Goal: Information Seeking & Learning: Understand process/instructions

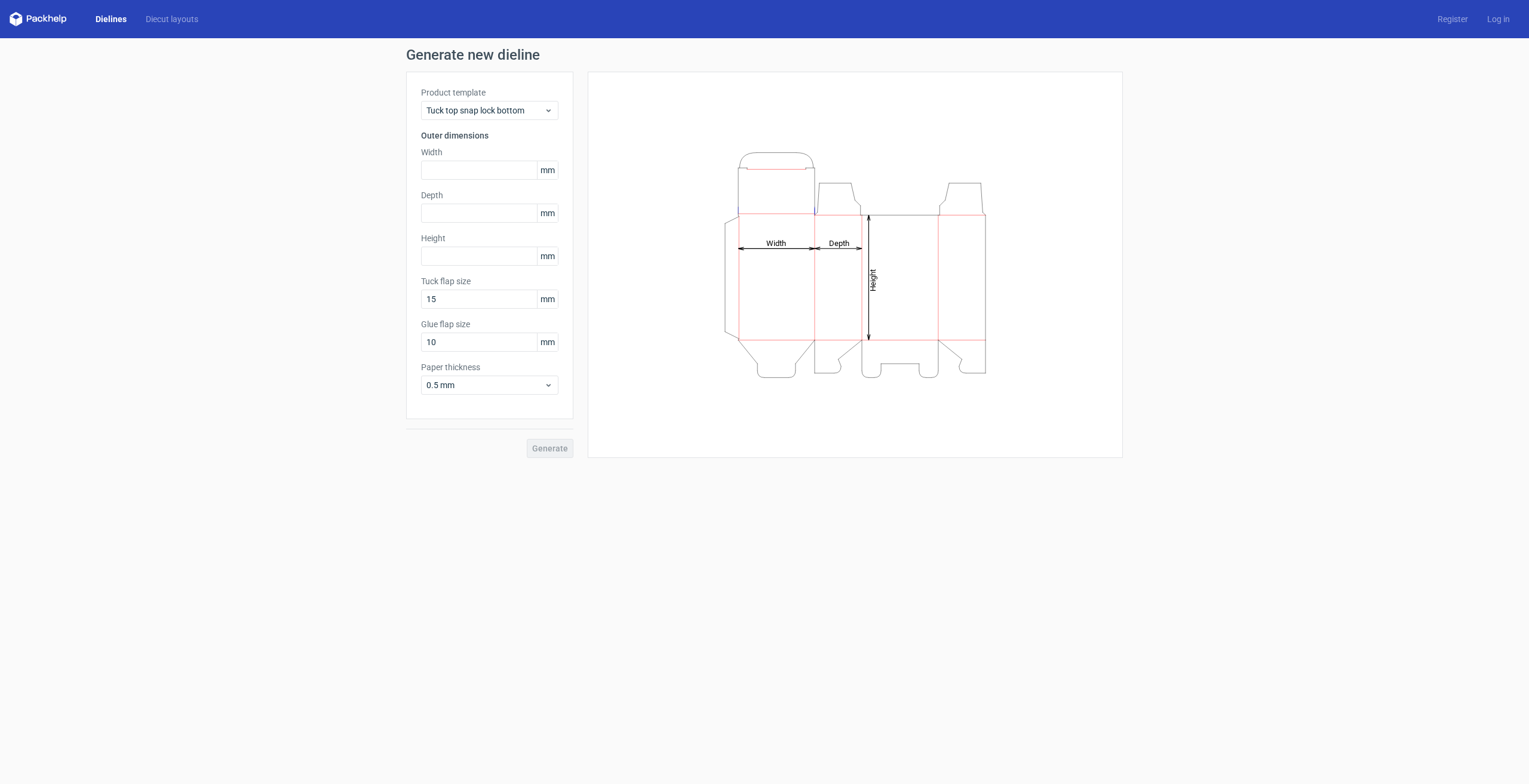
click at [39, 10] on div "Dielines Diecut layouts Register Log in" at bounding box center [764, 19] width 1529 height 38
click at [503, 101] on div "Tuck top snap lock bottom" at bounding box center [490, 110] width 138 height 19
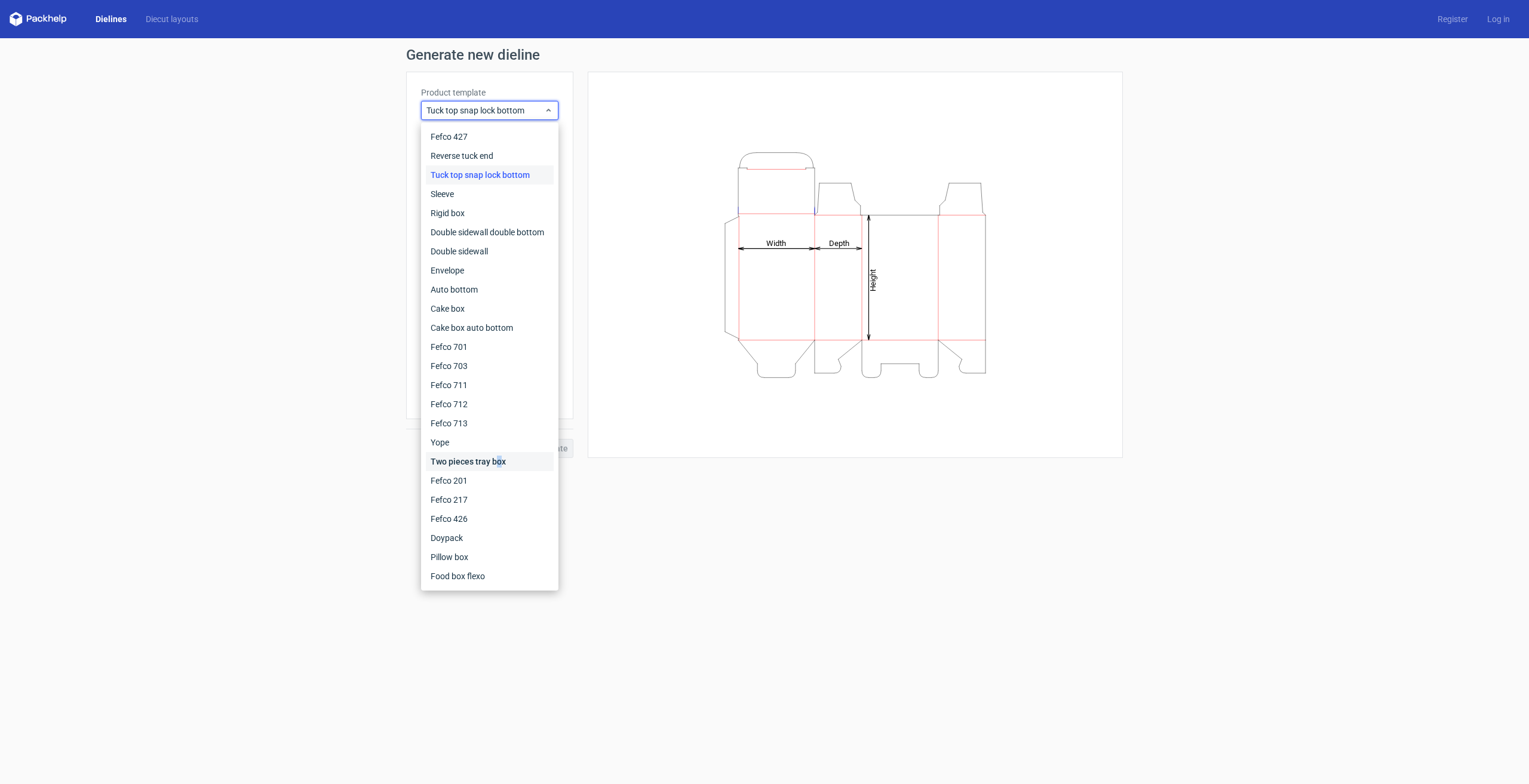
click at [499, 455] on div "Two pieces tray box" at bounding box center [490, 461] width 128 height 19
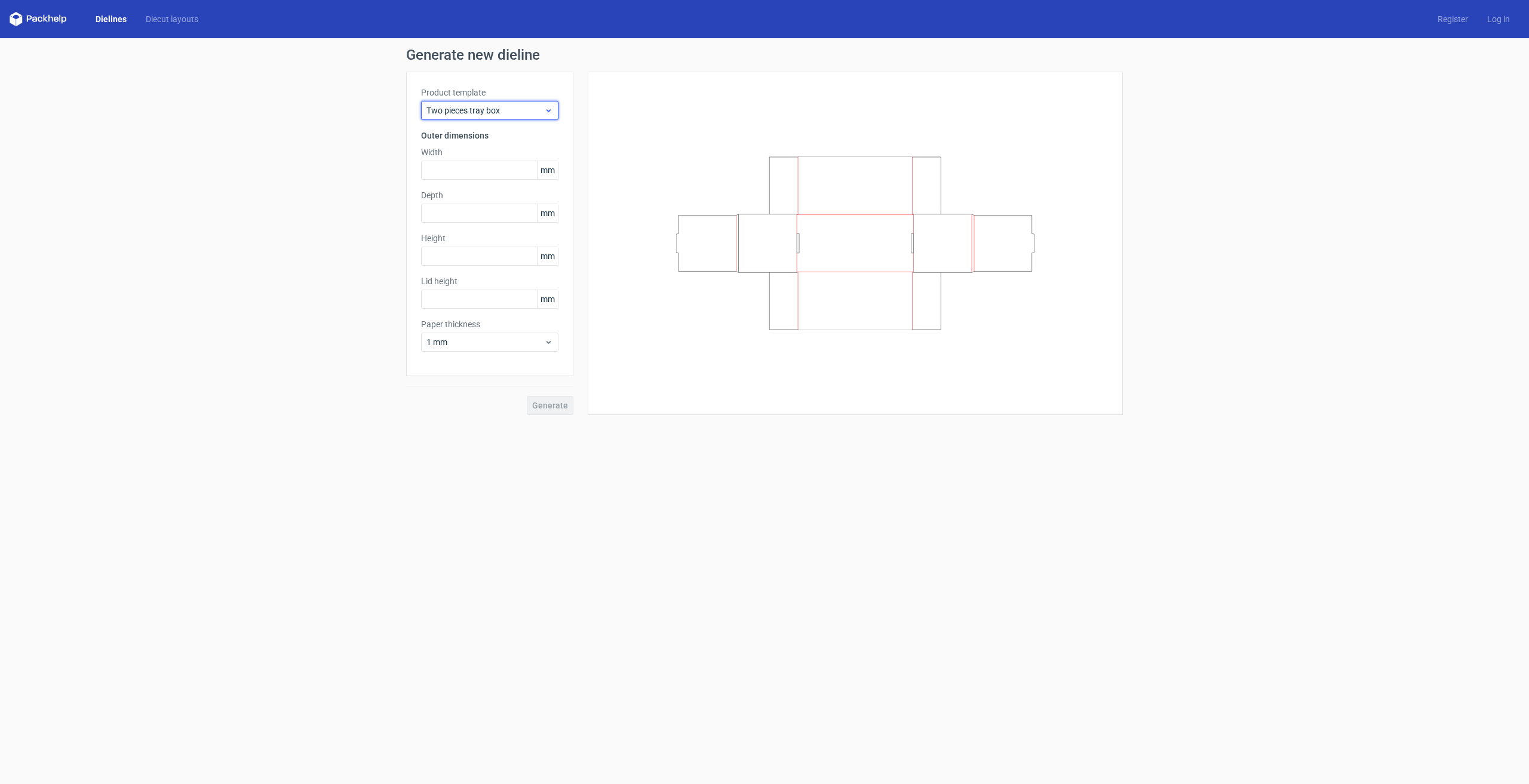
click at [496, 113] on span "Two pieces tray box" at bounding box center [485, 110] width 118 height 12
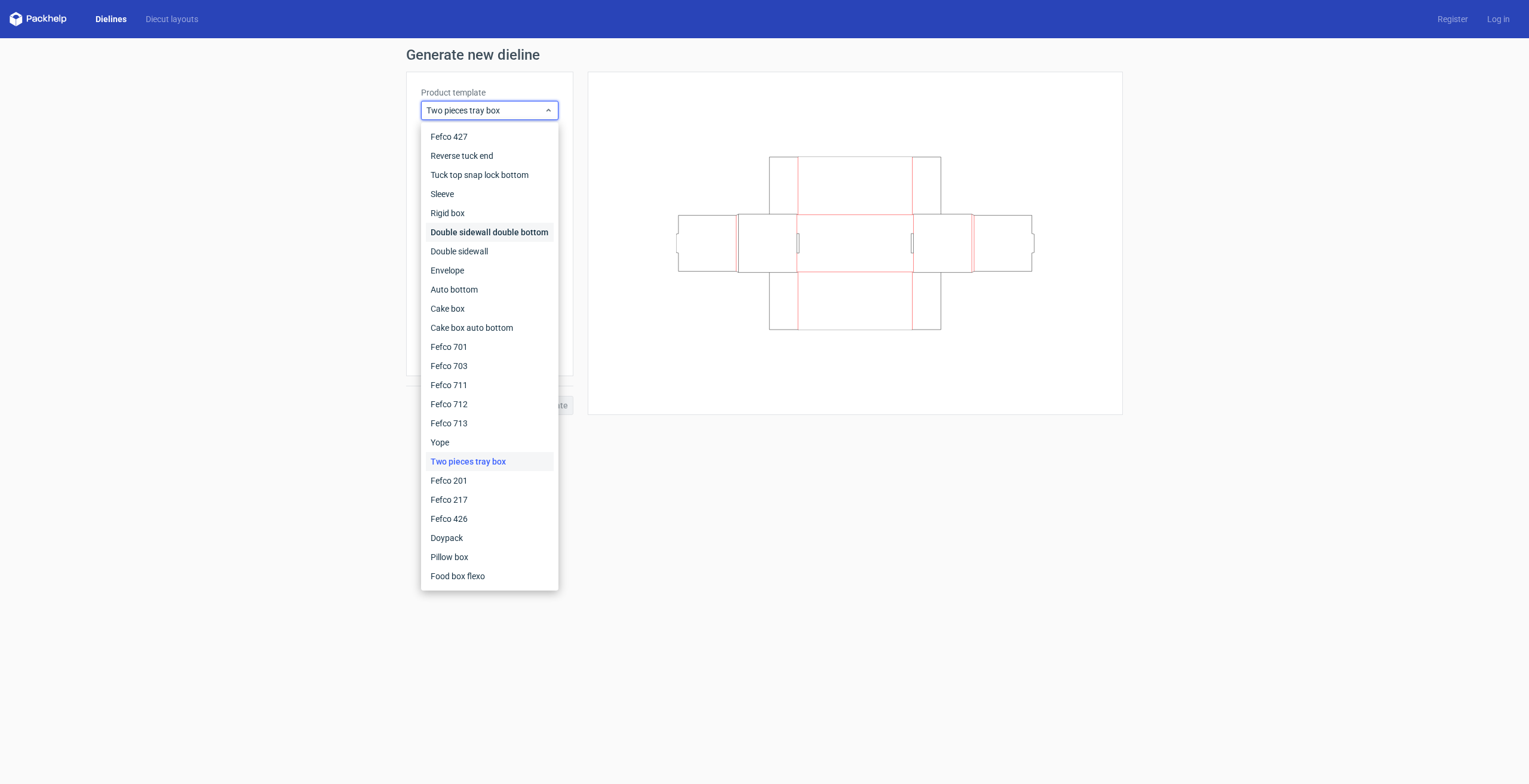
click at [472, 222] on div "Double sidewall double bottom" at bounding box center [490, 231] width 128 height 19
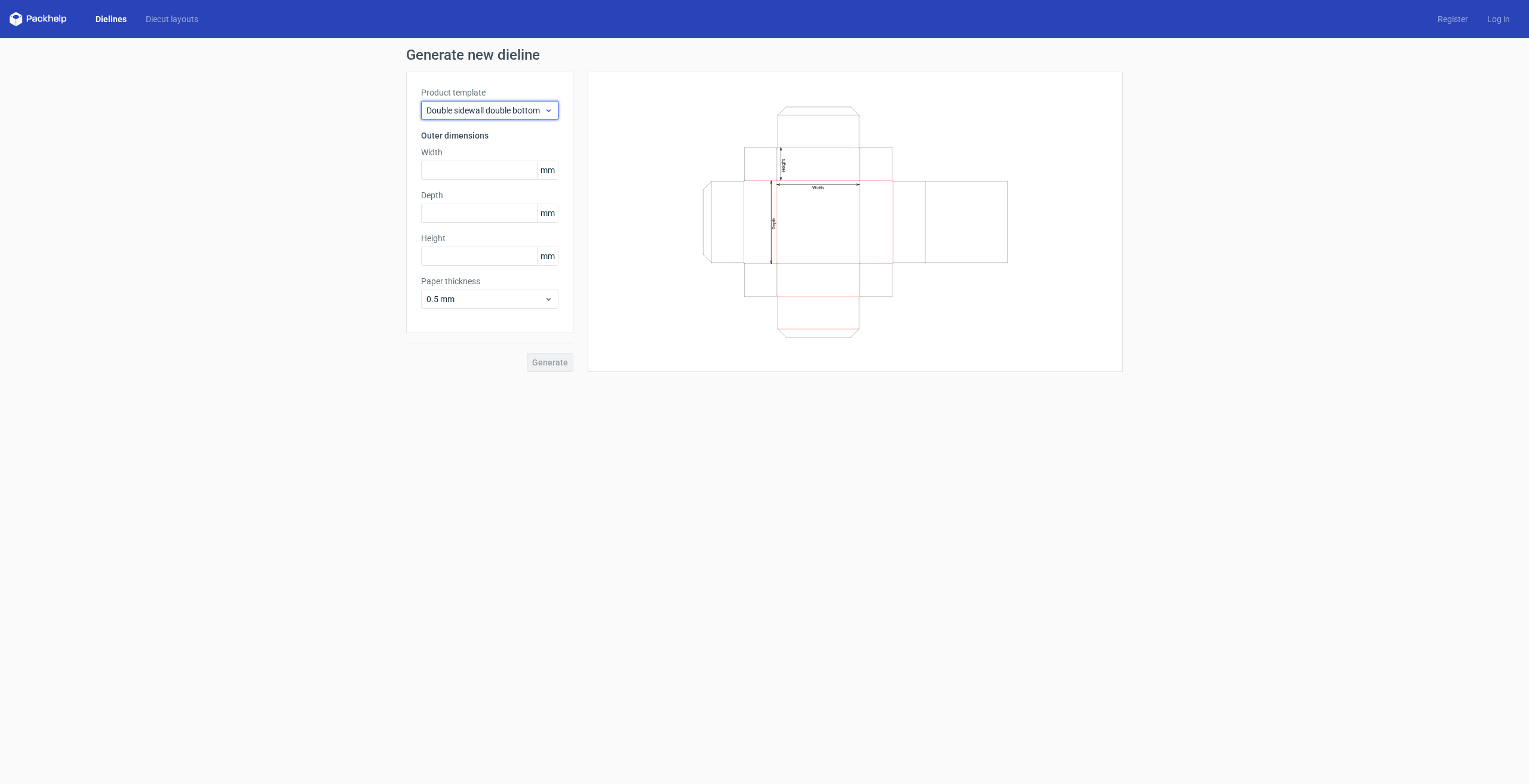
click at [502, 107] on span "Double sidewall double bottom" at bounding box center [485, 110] width 118 height 12
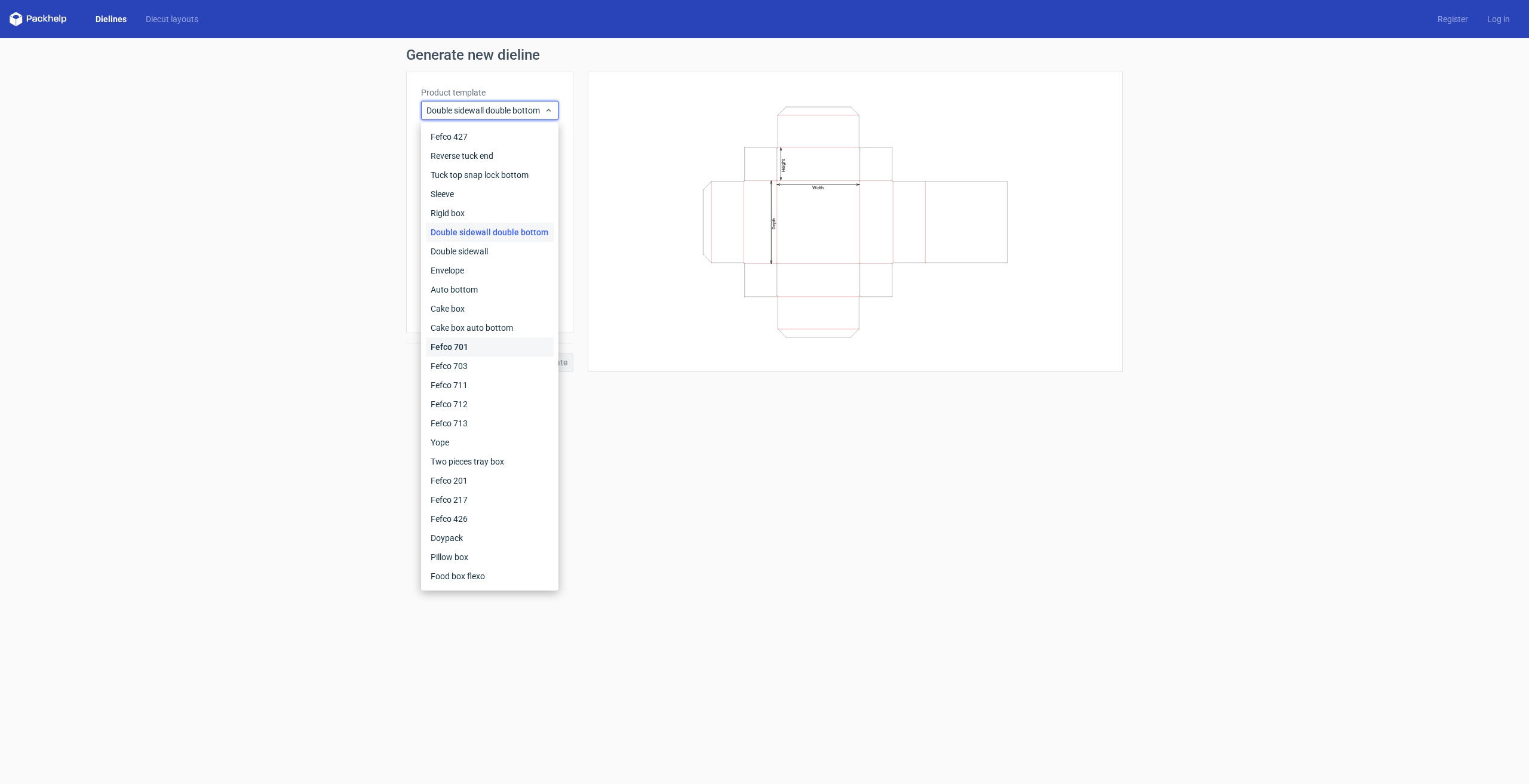
click at [471, 352] on div "Fefco 701" at bounding box center [490, 346] width 128 height 19
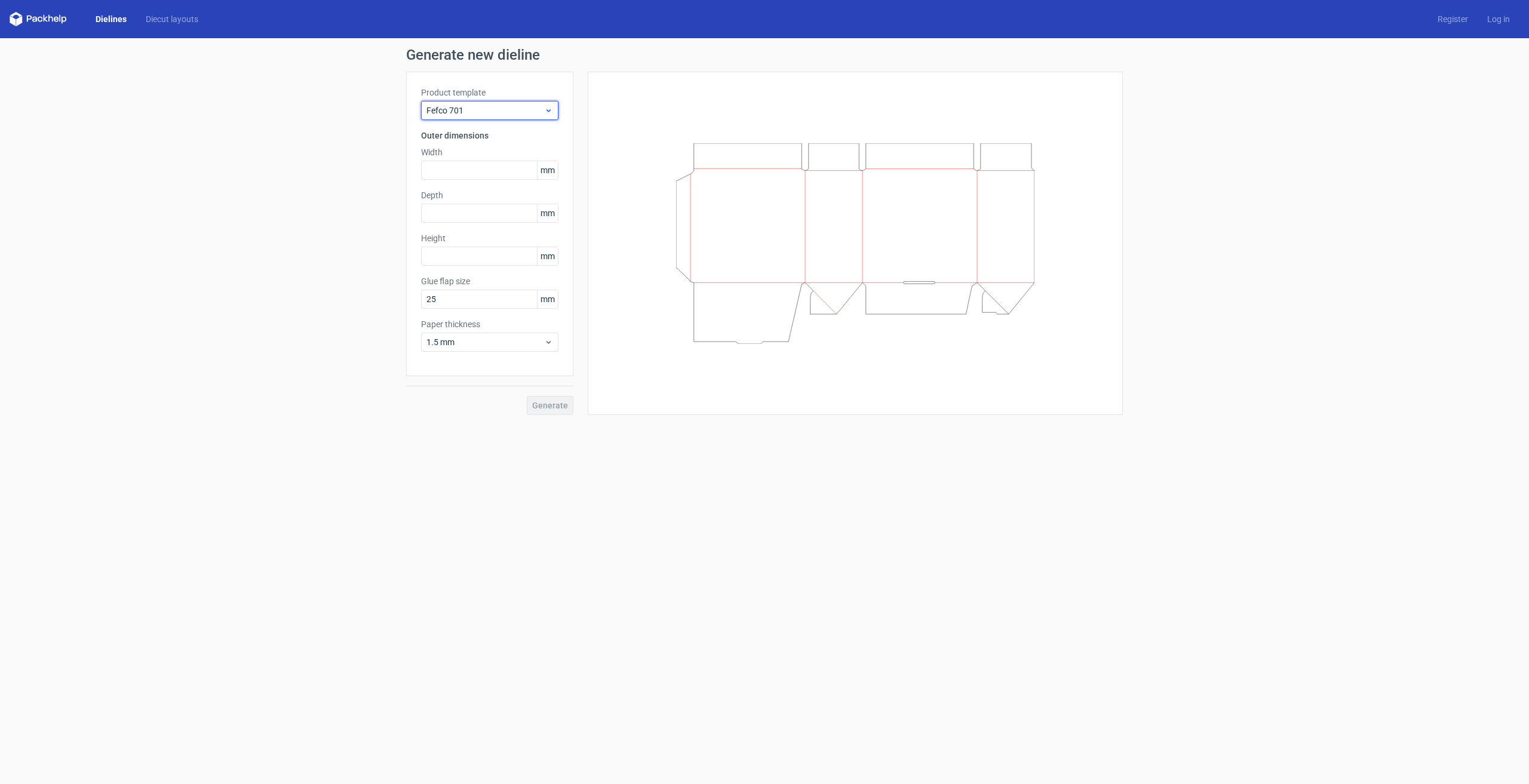
click at [471, 120] on div "Fefco 701" at bounding box center [490, 110] width 138 height 19
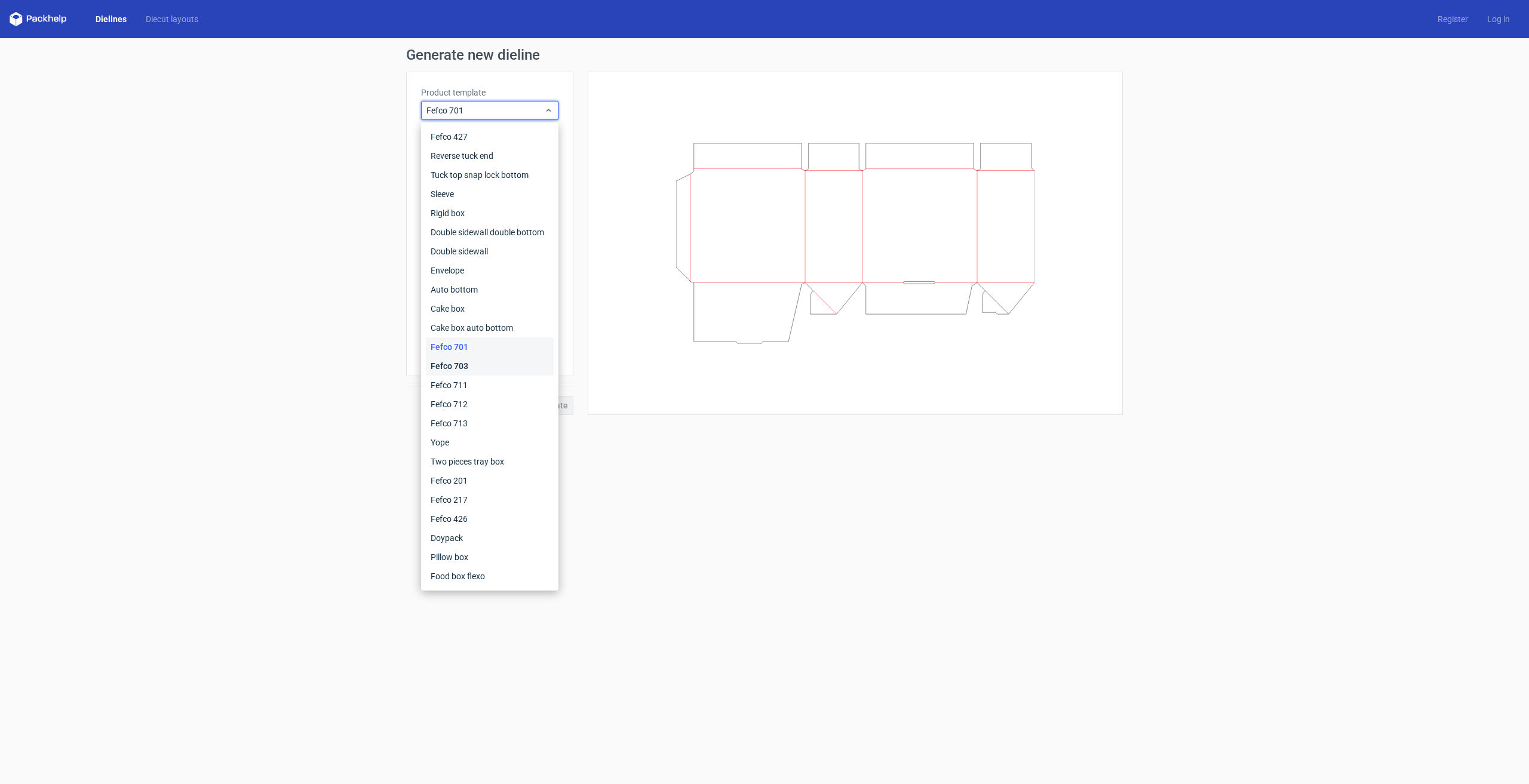
click at [467, 359] on div "Fefco 703" at bounding box center [490, 366] width 128 height 19
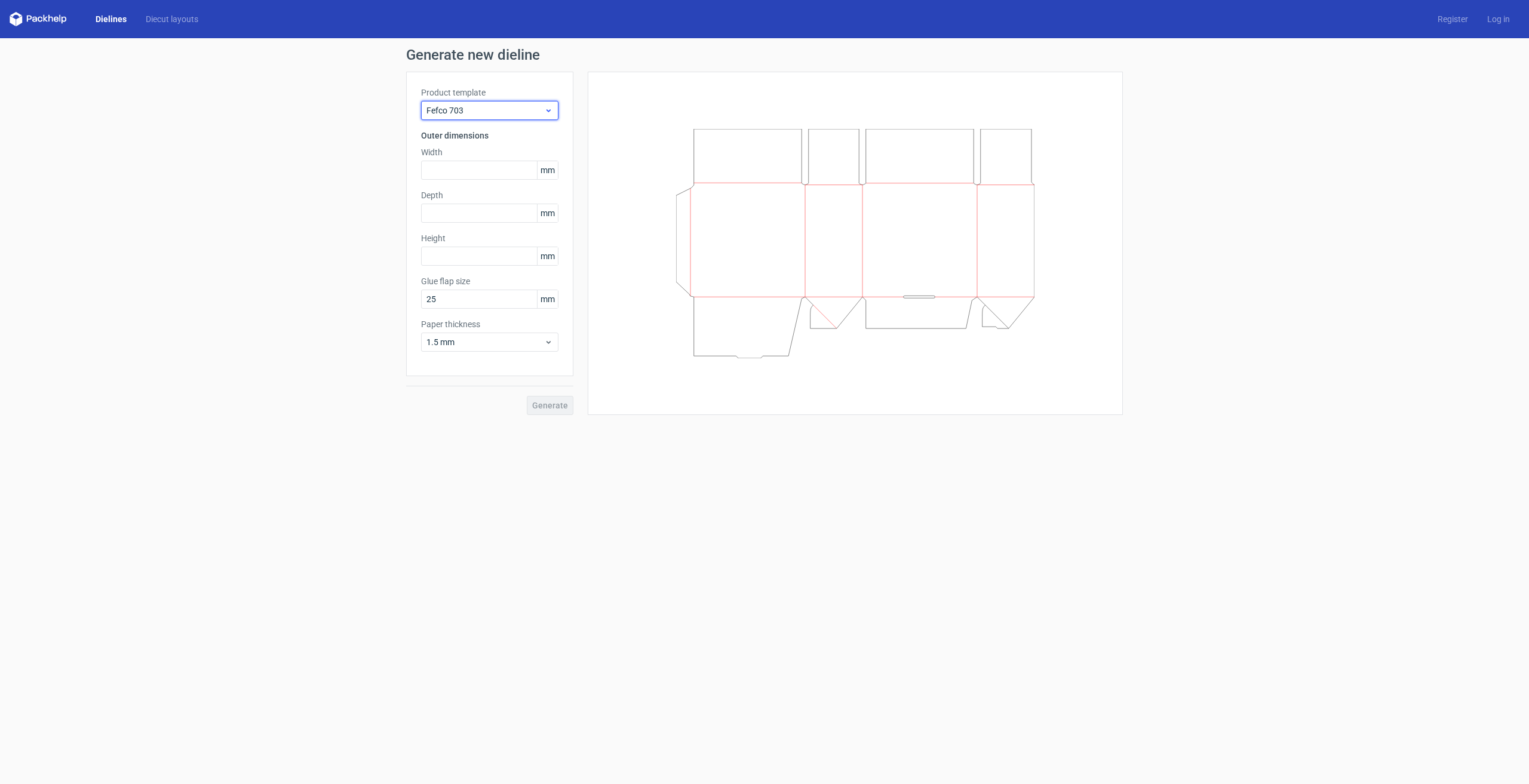
click at [498, 109] on span "Fefco 703" at bounding box center [485, 110] width 118 height 12
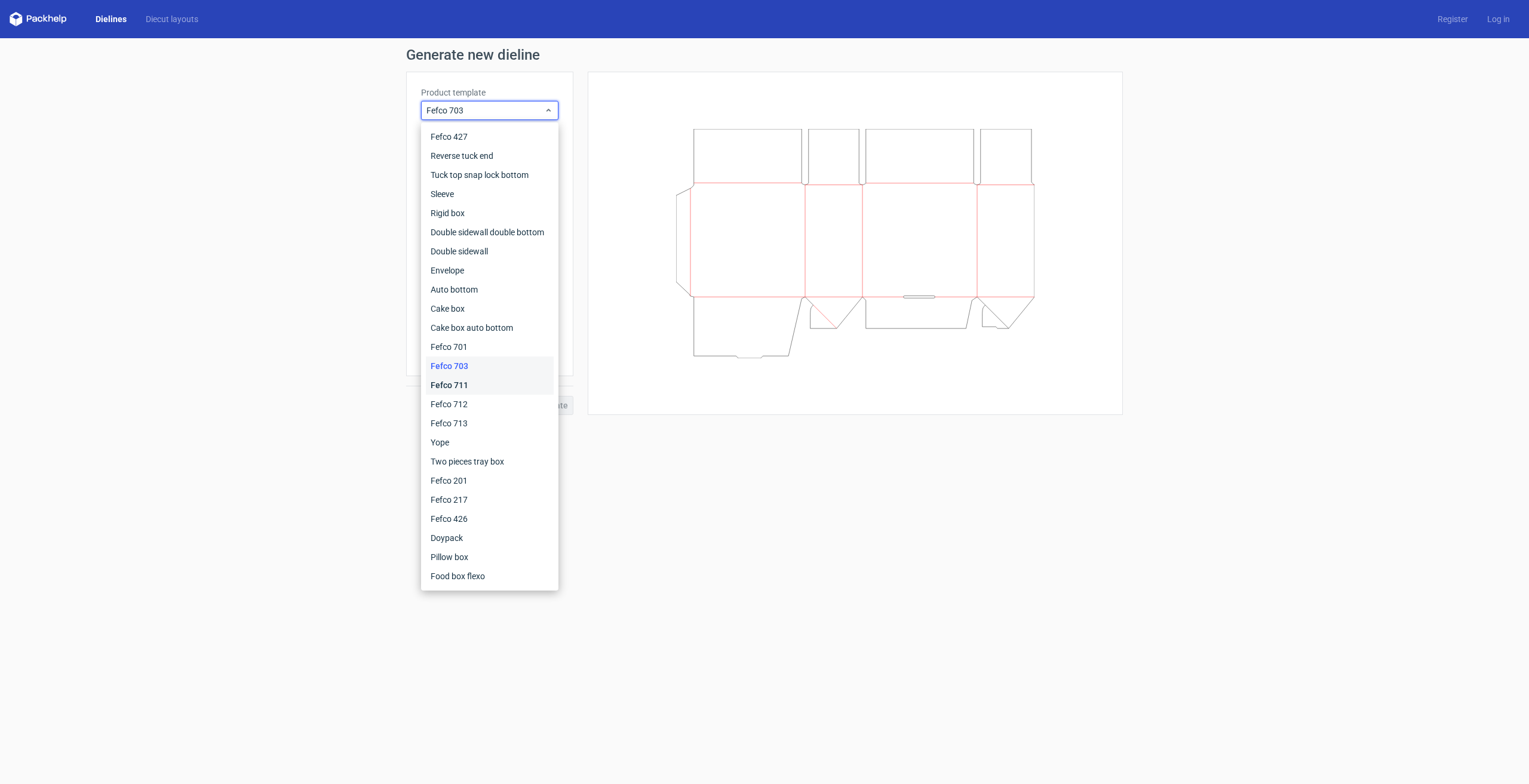
click at [442, 384] on div "Fefco 711" at bounding box center [490, 384] width 128 height 19
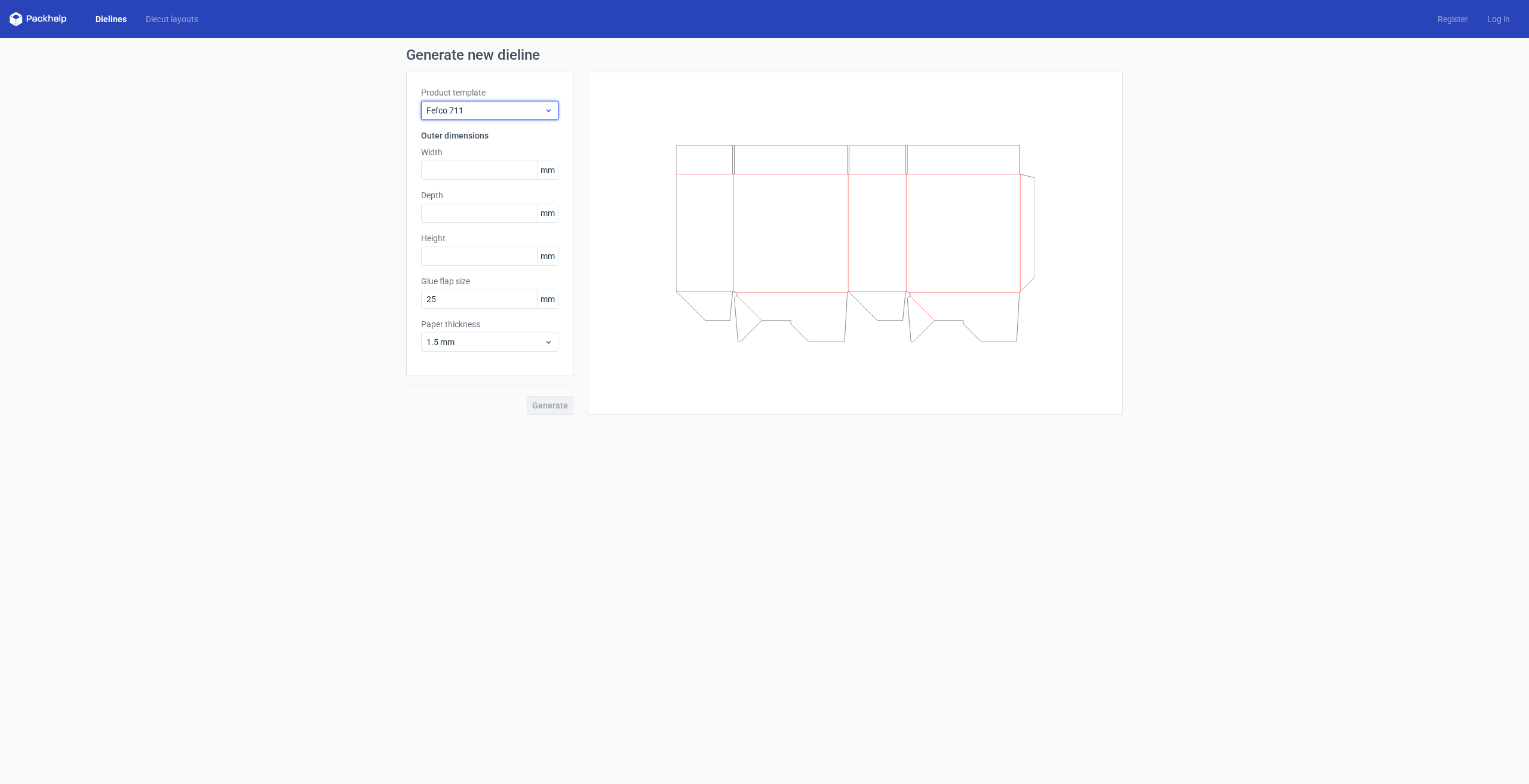
click at [506, 108] on span "Fefco 711" at bounding box center [485, 110] width 118 height 12
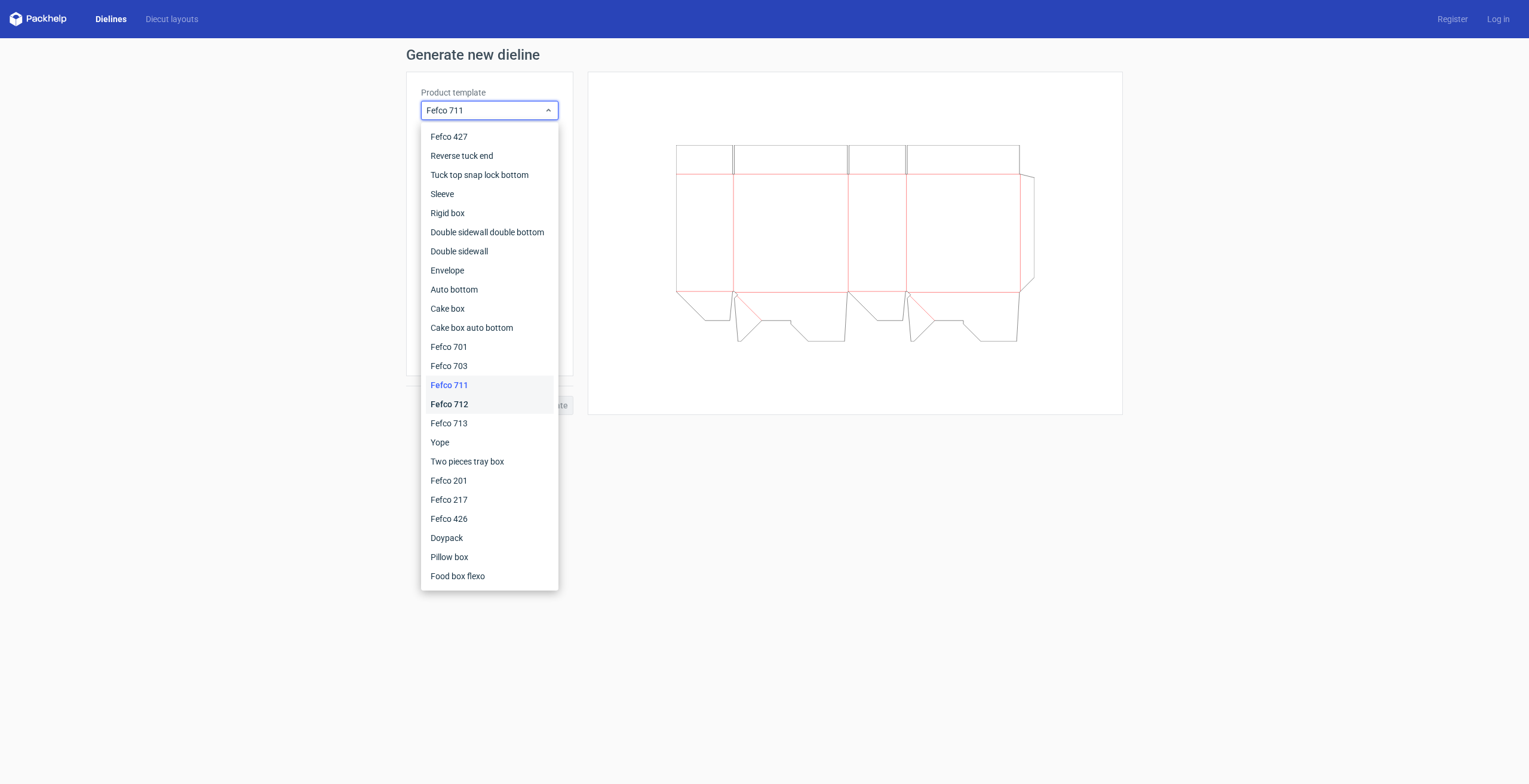
click at [459, 396] on div "Fefco 712" at bounding box center [490, 404] width 128 height 19
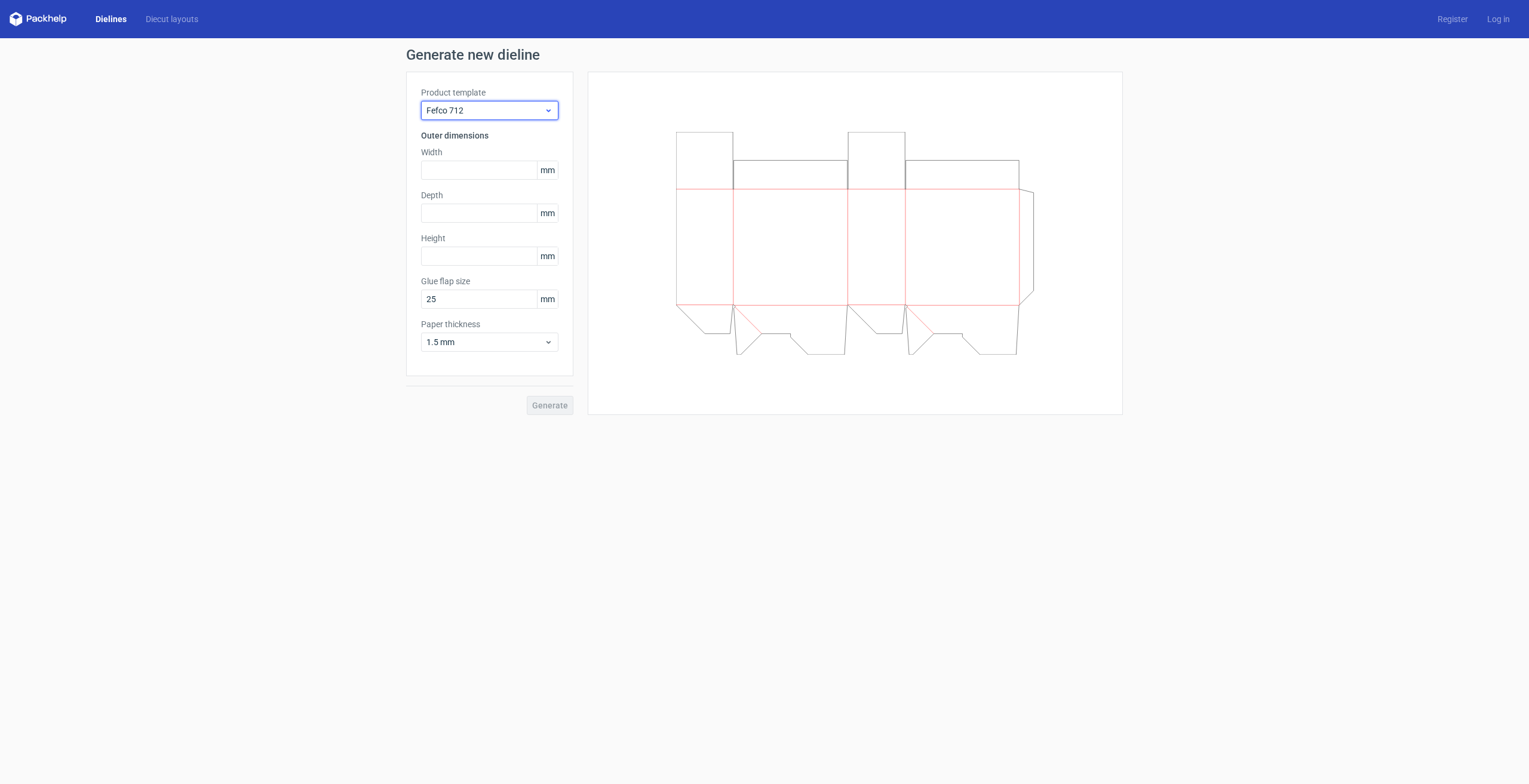
click at [513, 108] on span "Fefco 712" at bounding box center [485, 110] width 118 height 12
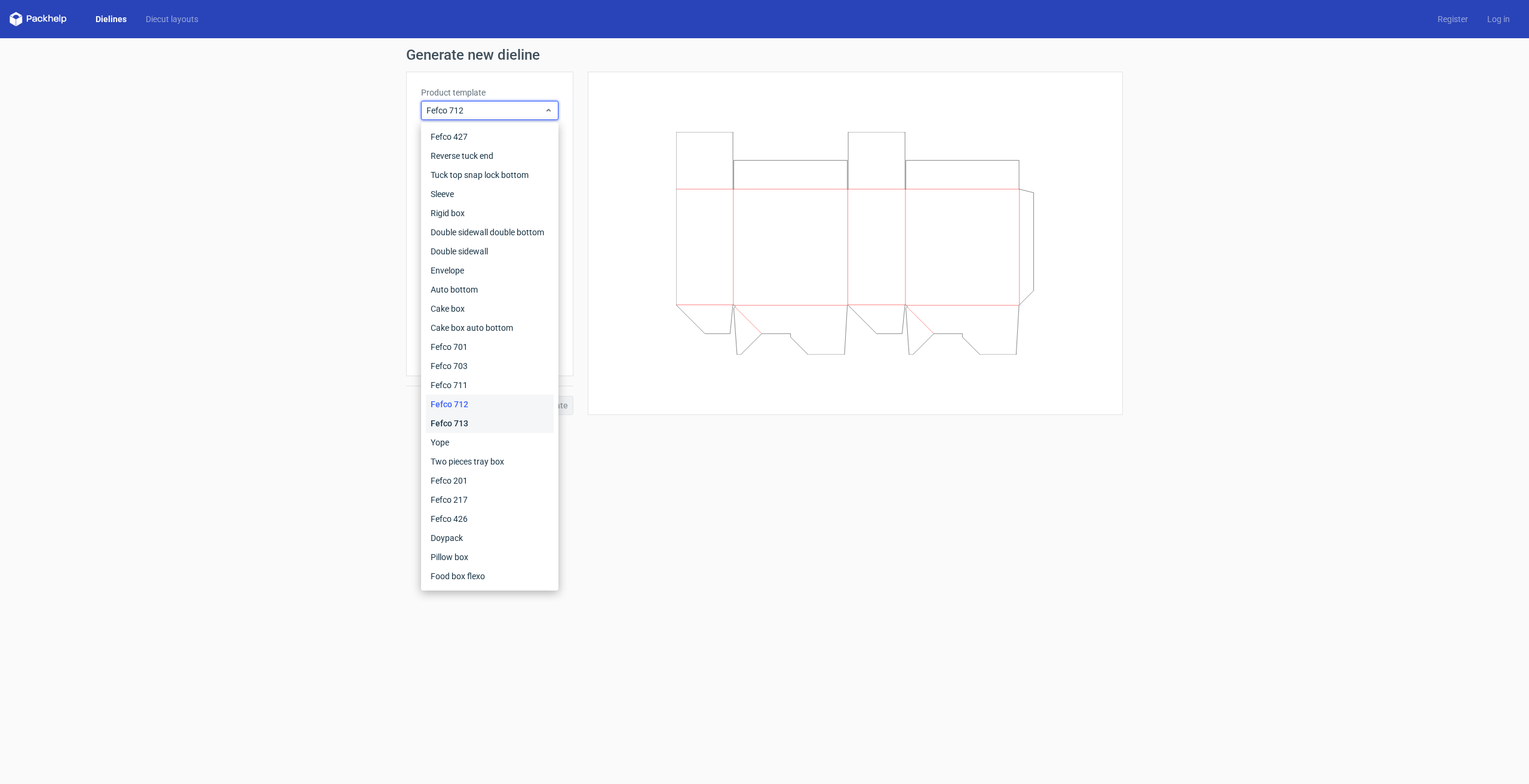
click at [460, 421] on div "Fefco 713" at bounding box center [490, 423] width 128 height 19
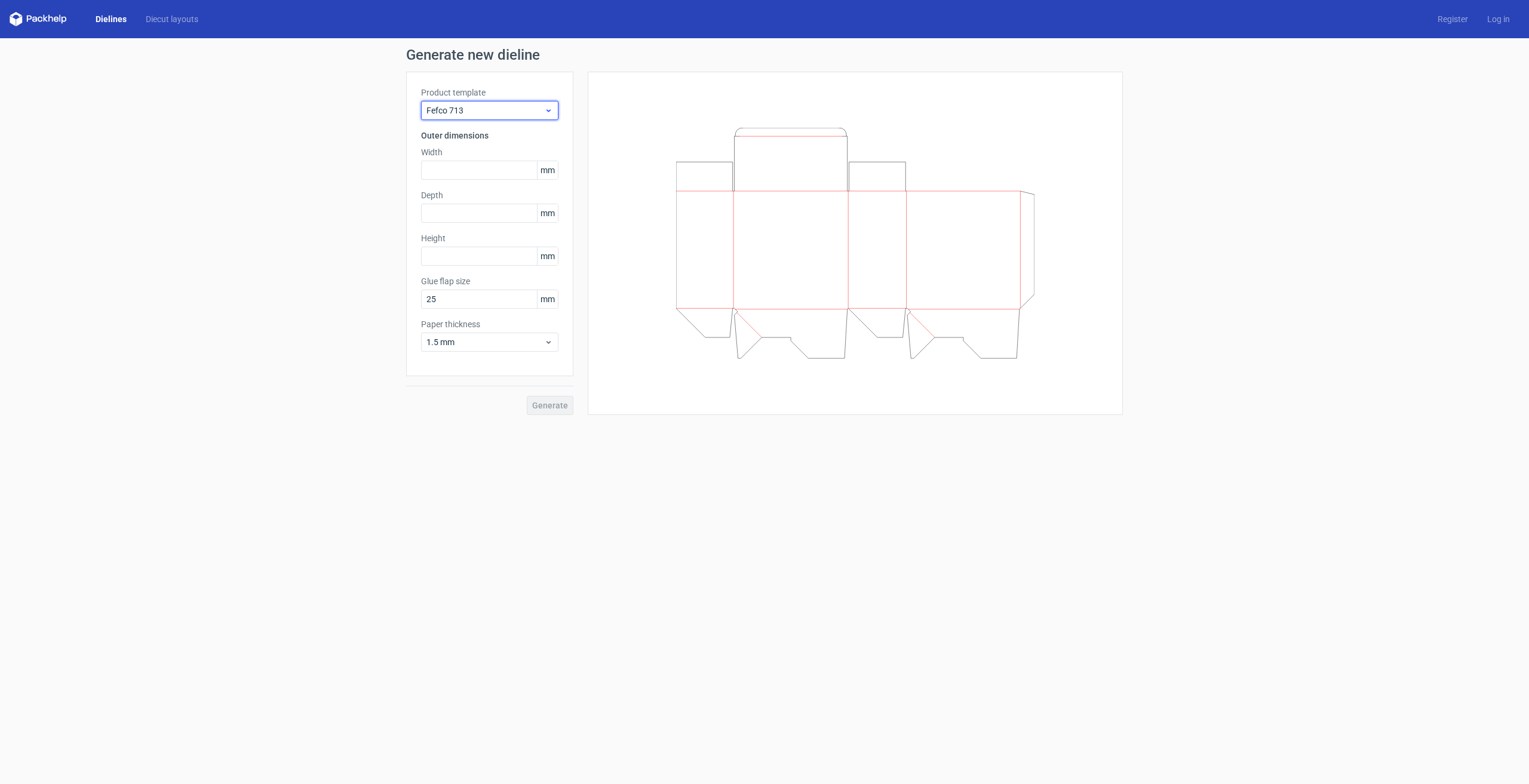
click at [469, 110] on span "Fefco 713" at bounding box center [485, 110] width 118 height 12
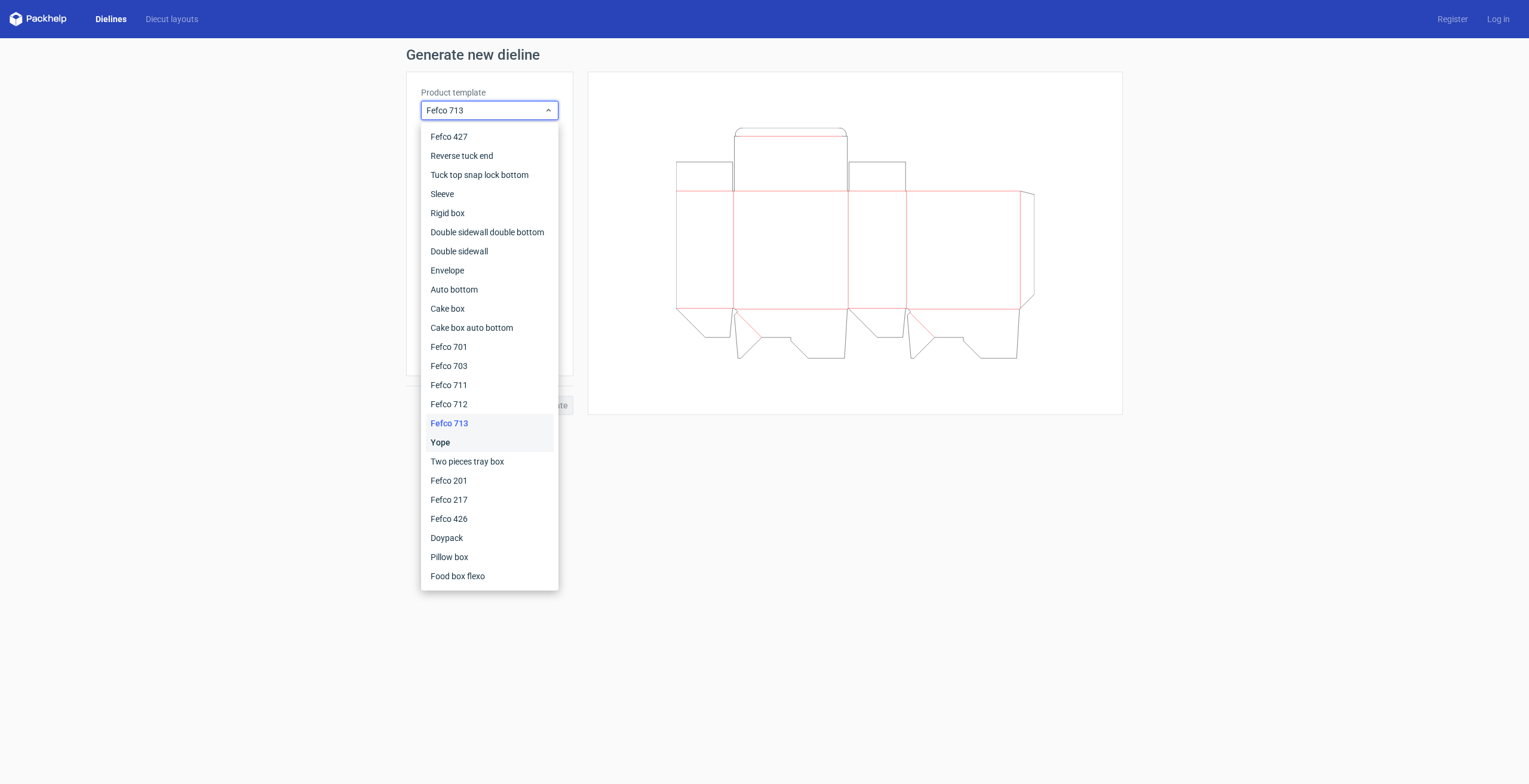
click at [494, 438] on div "Yope" at bounding box center [490, 442] width 128 height 19
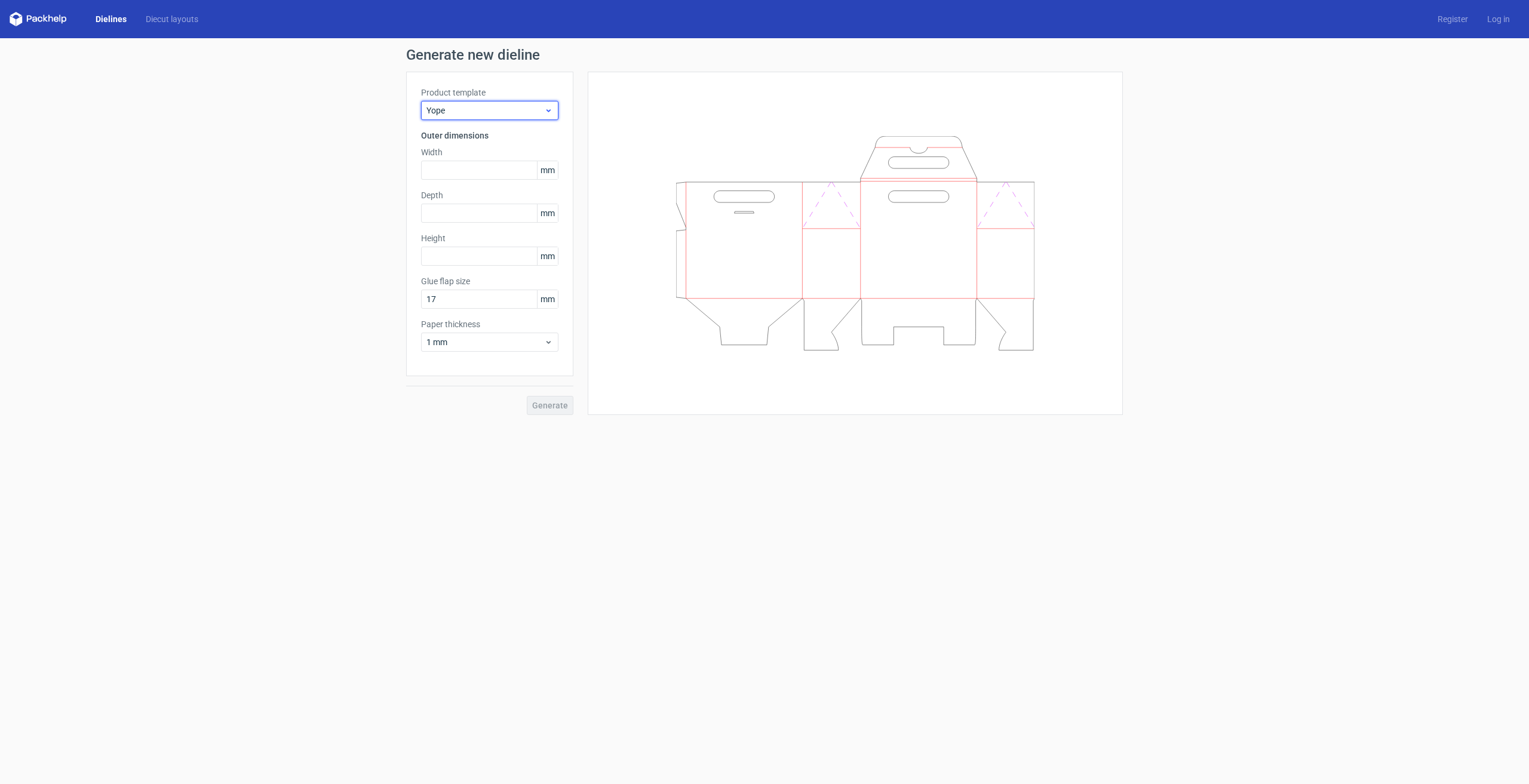
click at [514, 107] on span "Yope" at bounding box center [485, 110] width 118 height 12
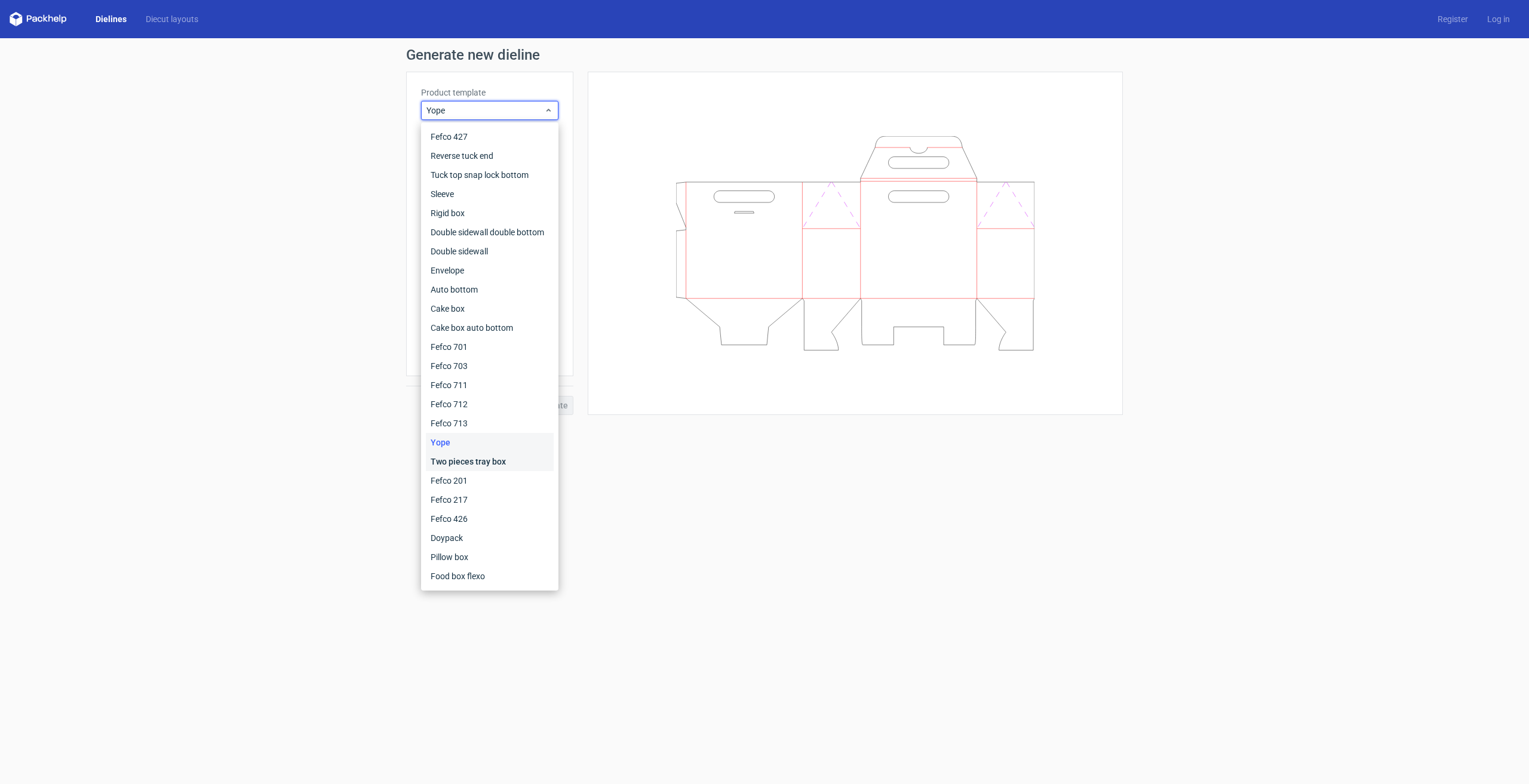
click at [485, 464] on div "Two pieces tray box" at bounding box center [490, 461] width 128 height 19
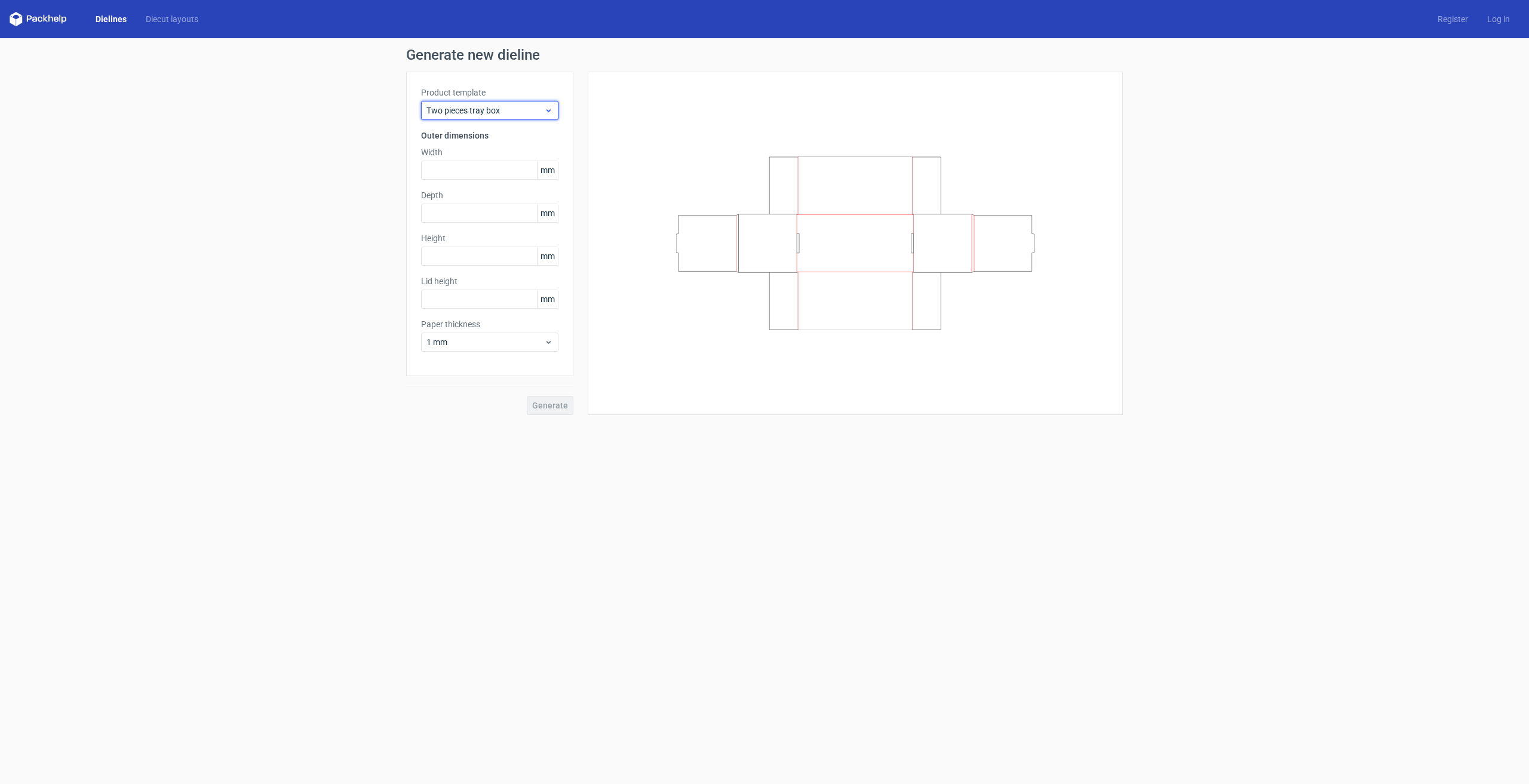
click at [478, 109] on span "Two pieces tray box" at bounding box center [485, 110] width 118 height 12
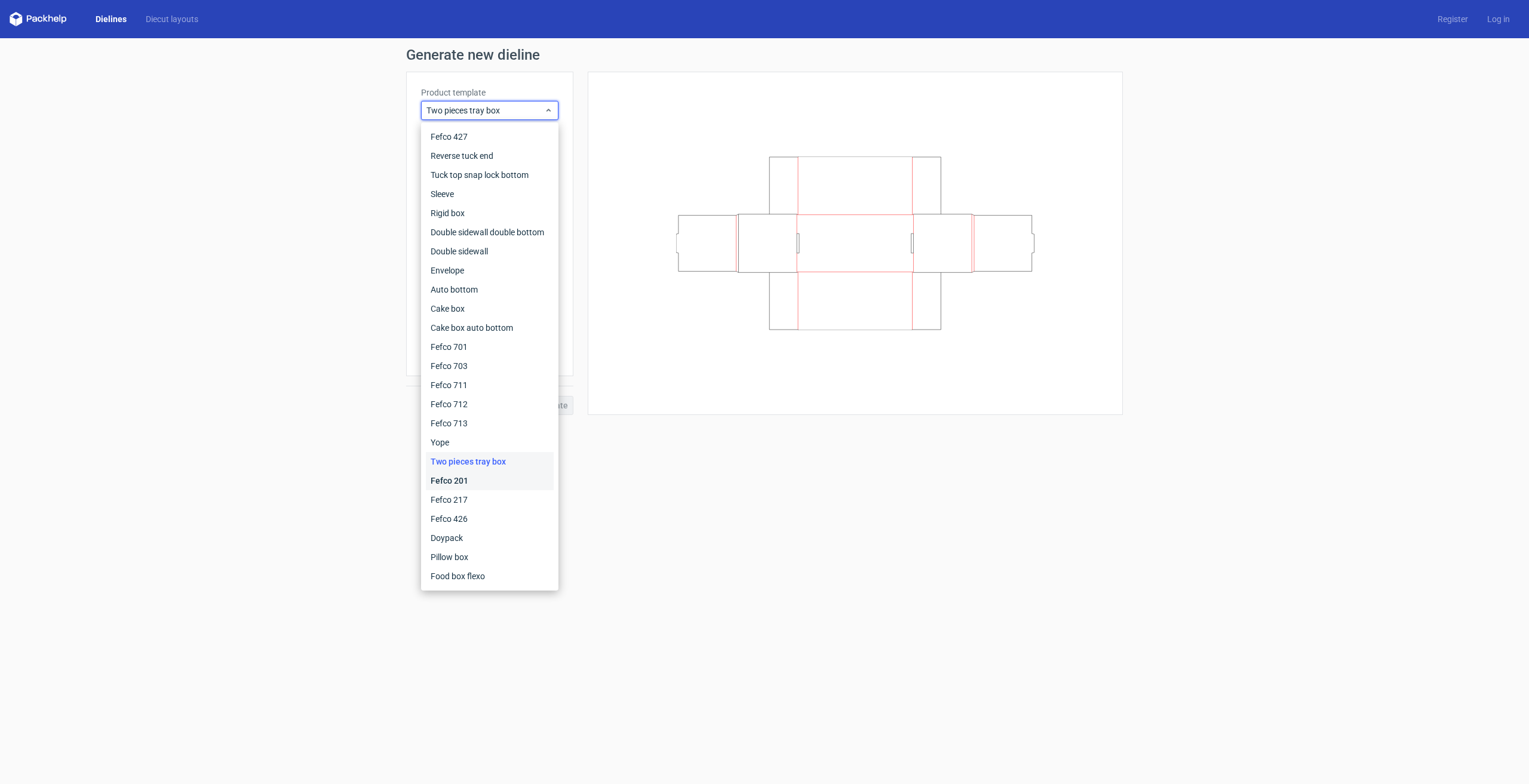
click at [478, 489] on div "Fefco 201" at bounding box center [490, 480] width 128 height 19
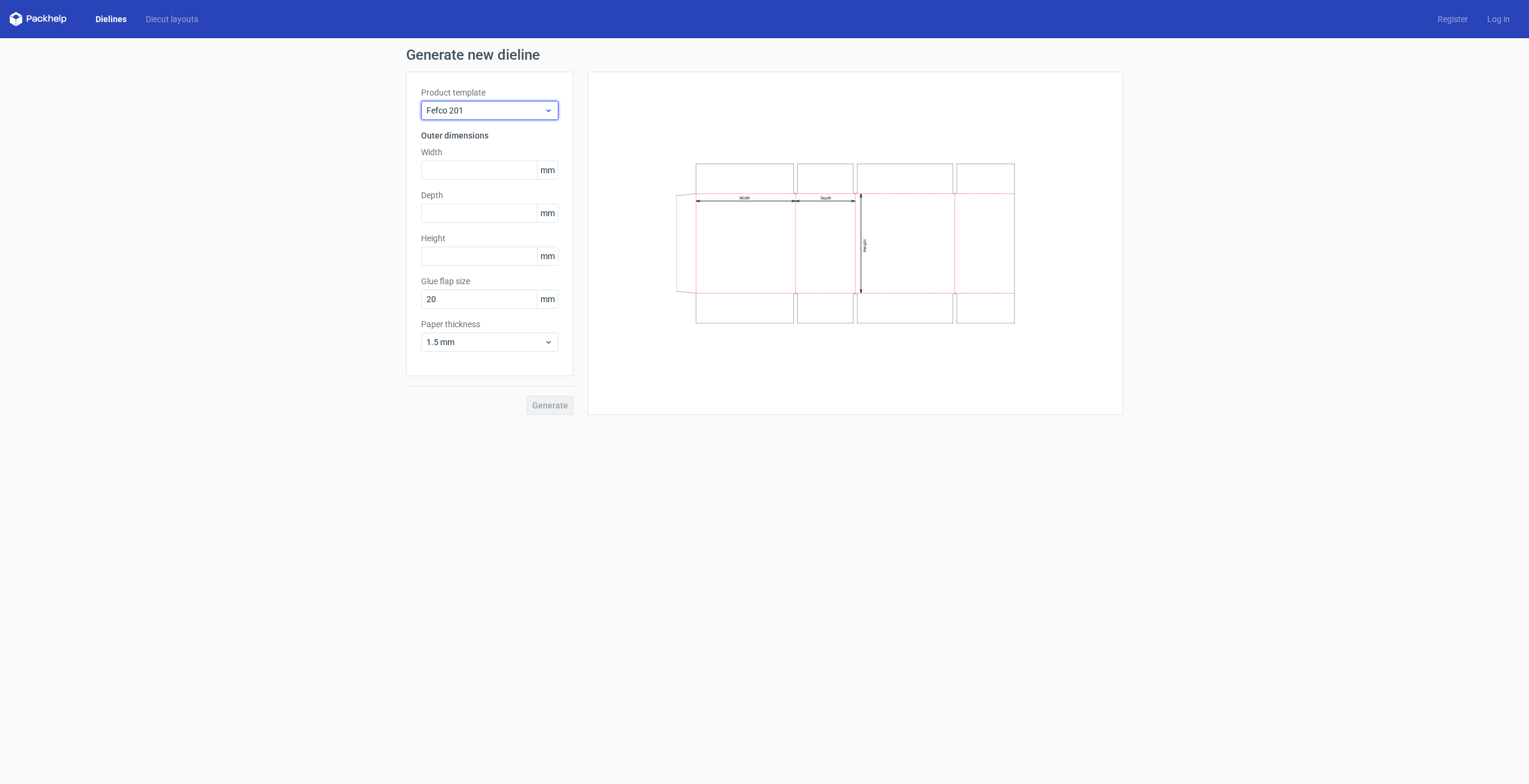
click at [517, 115] on span "Fefco 201" at bounding box center [485, 110] width 118 height 12
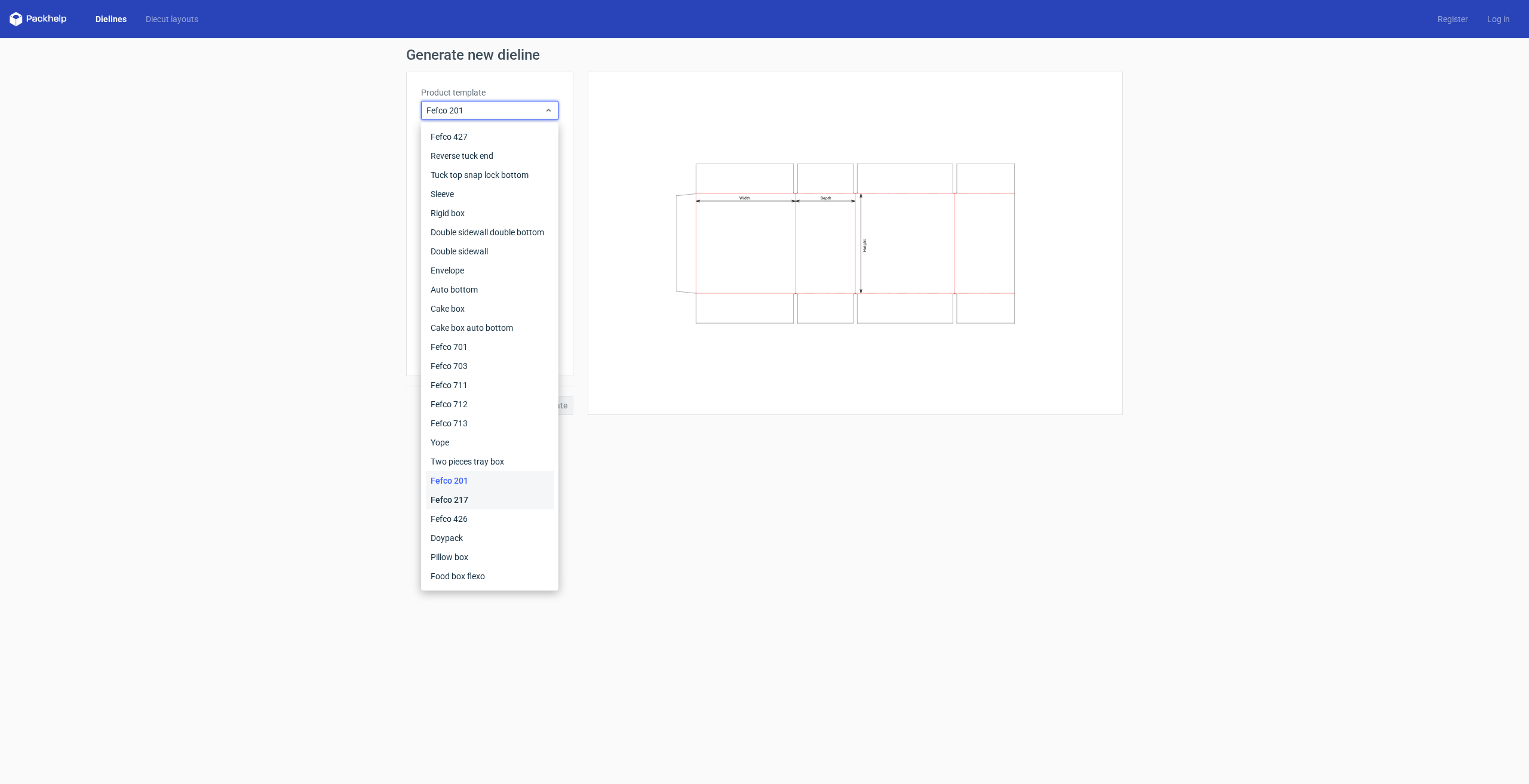
click at [494, 493] on div "Fefco 217" at bounding box center [490, 499] width 128 height 19
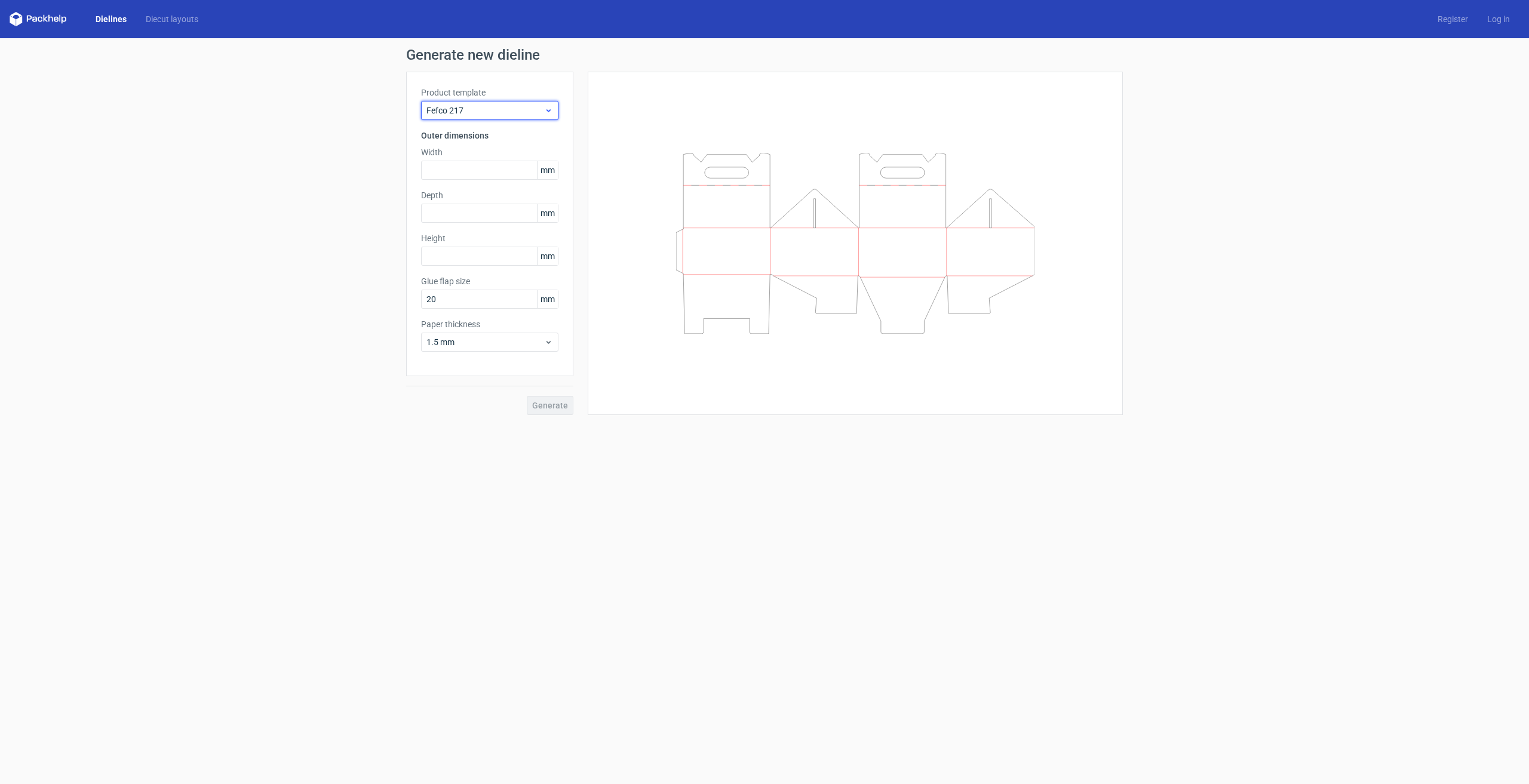
click at [517, 111] on span "Fefco 217" at bounding box center [485, 110] width 118 height 12
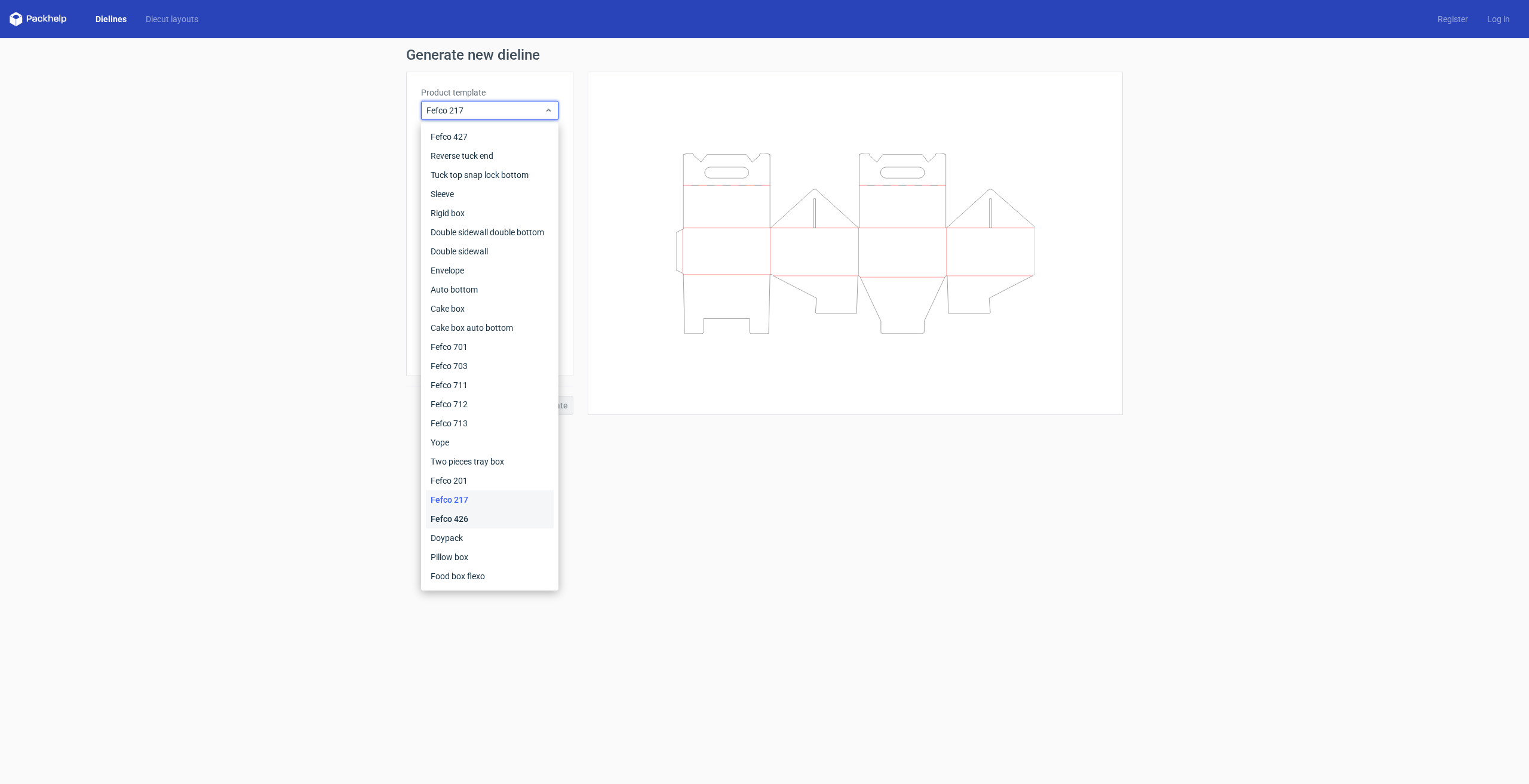
click at [478, 515] on div "Fefco 426" at bounding box center [490, 518] width 128 height 19
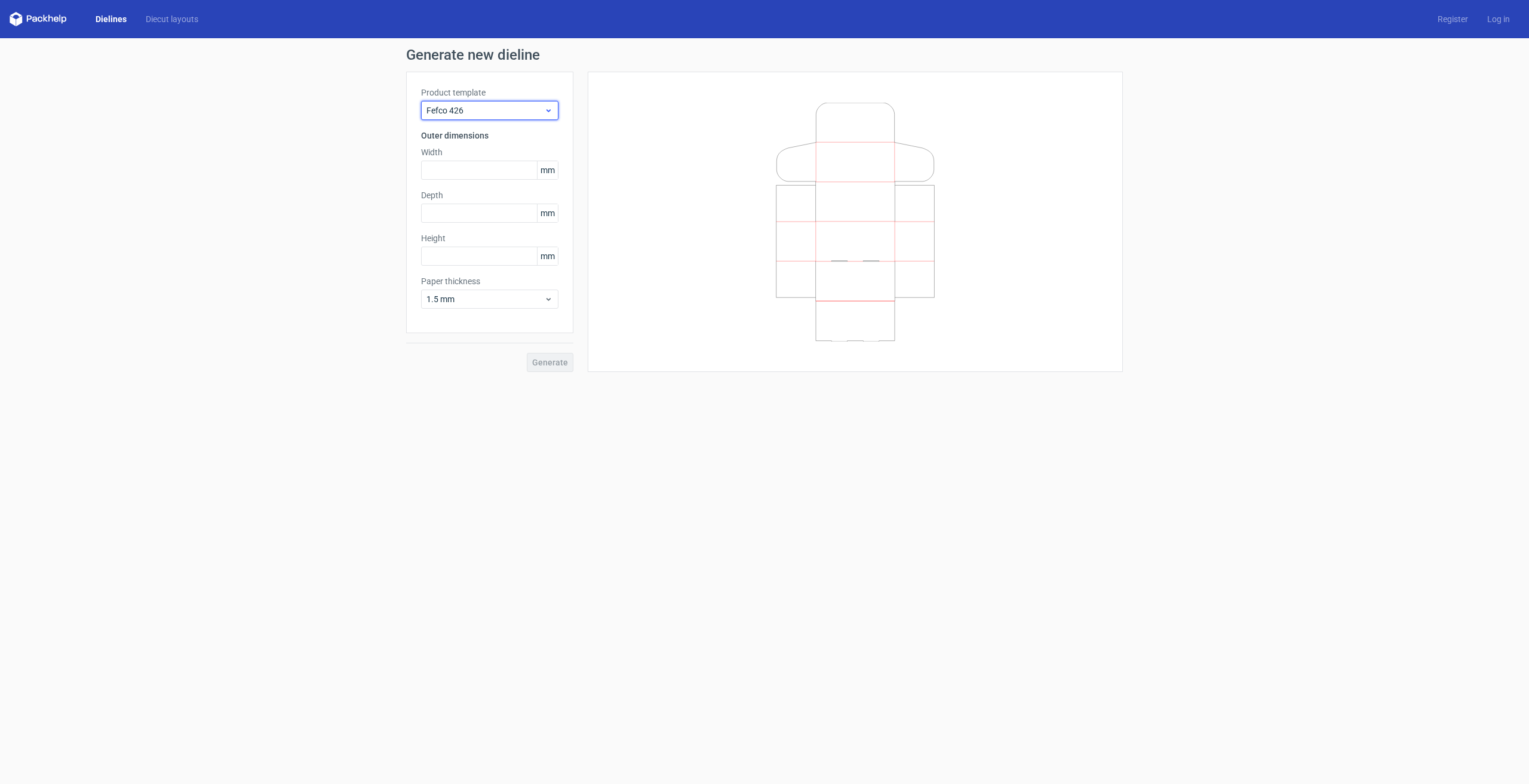
click at [528, 111] on span "Fefco 426" at bounding box center [485, 110] width 118 height 12
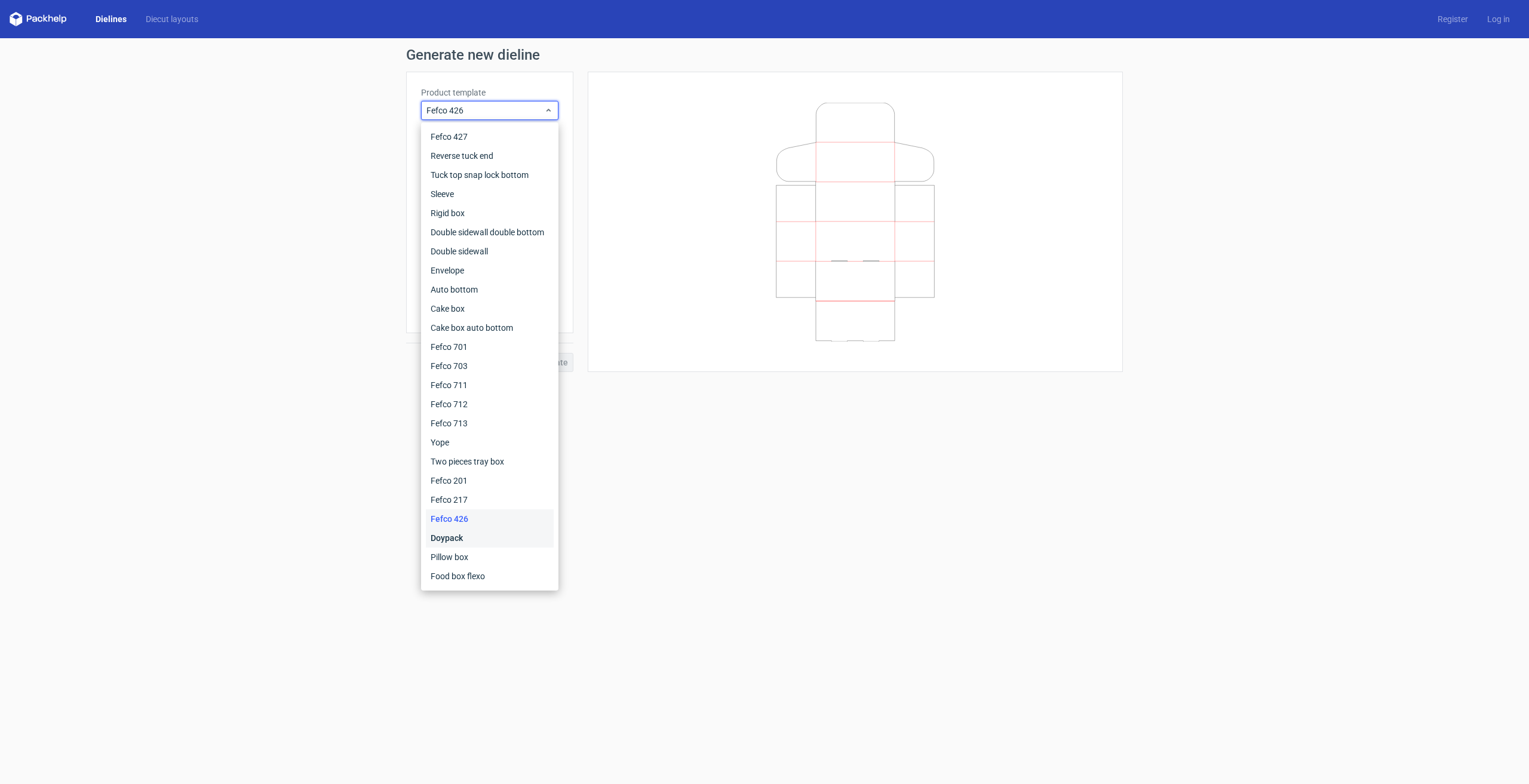
click at [445, 539] on div "Doypack" at bounding box center [490, 537] width 128 height 19
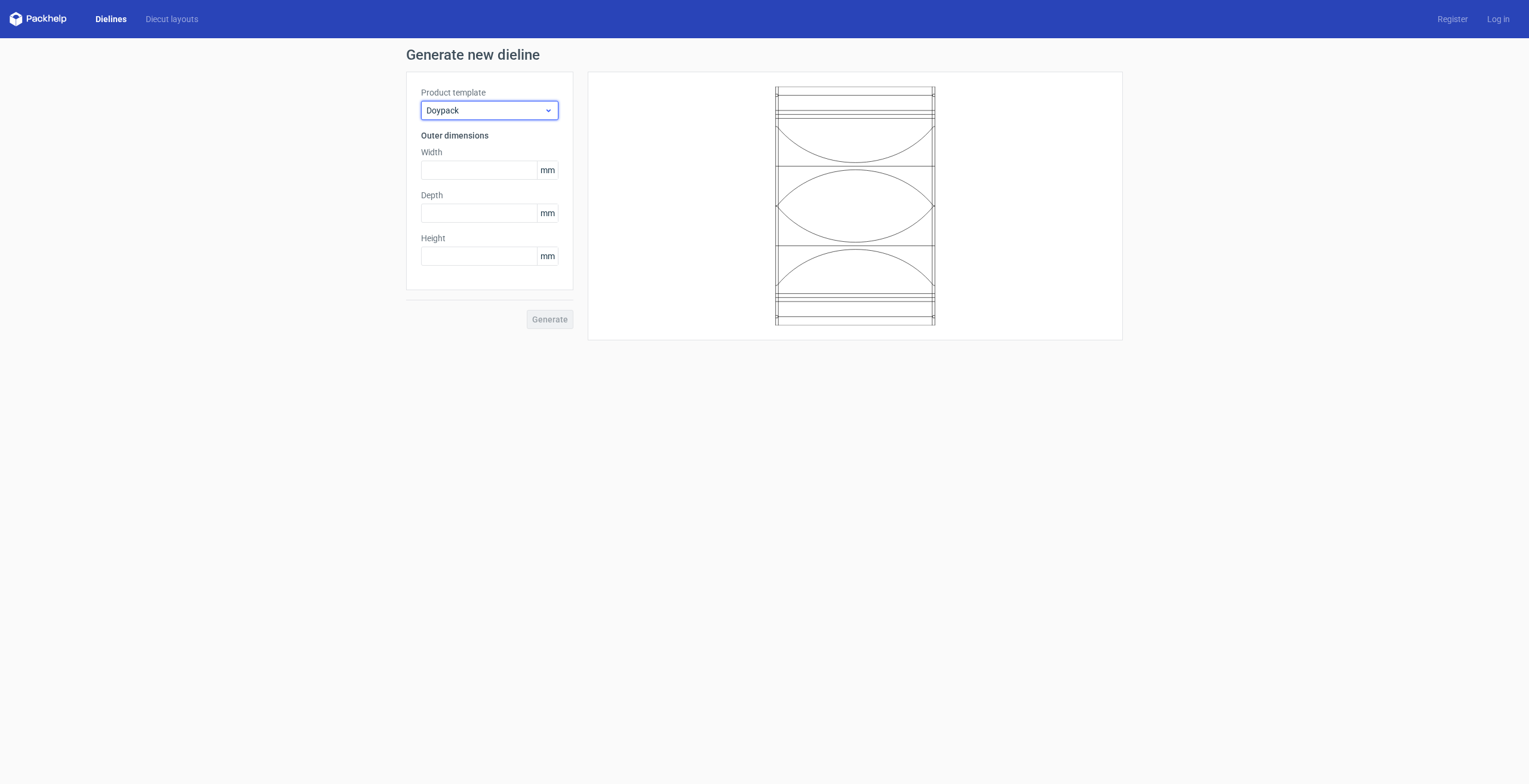
click at [502, 112] on span "Doypack" at bounding box center [485, 110] width 118 height 12
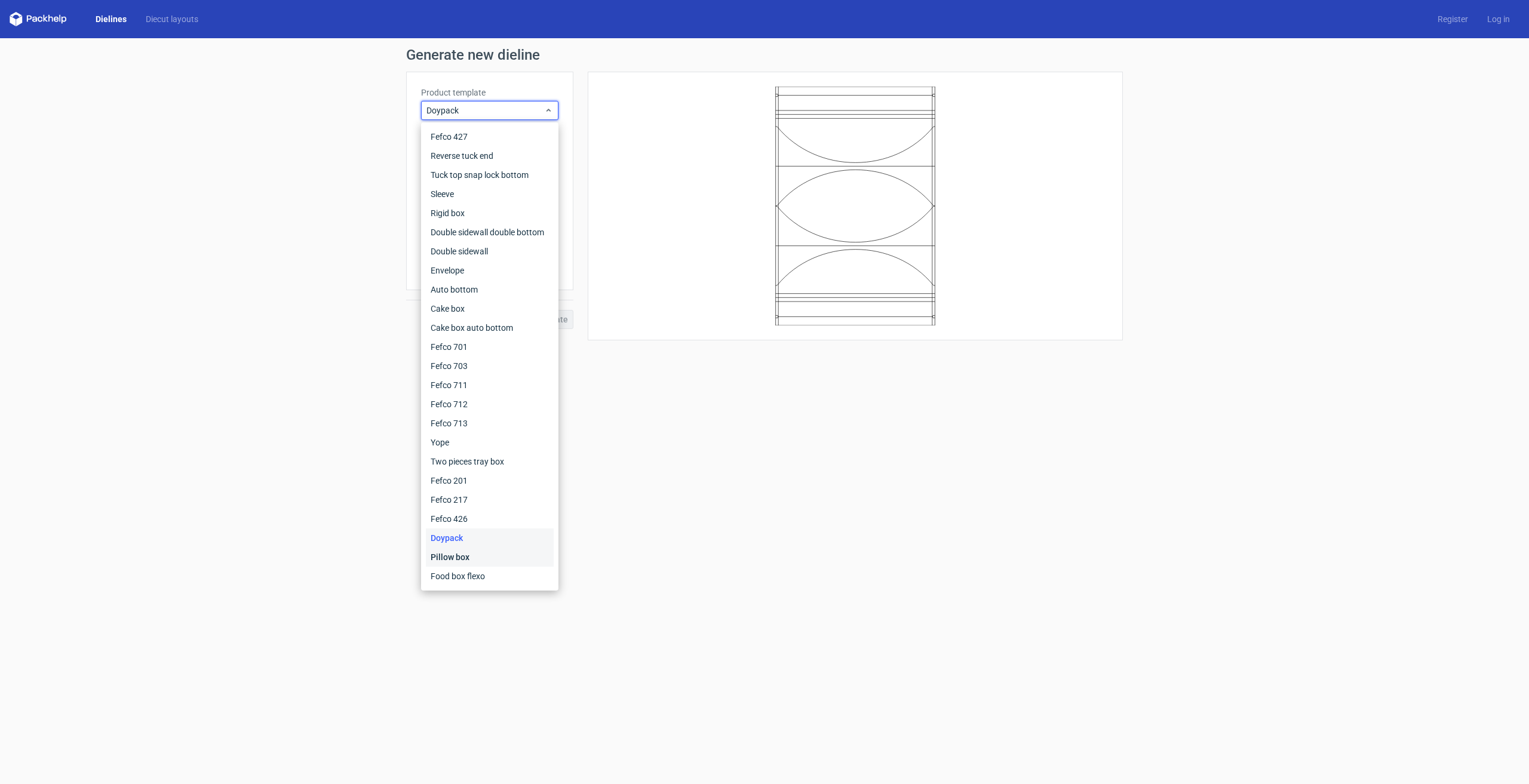
click at [464, 562] on div "Pillow box" at bounding box center [490, 557] width 128 height 19
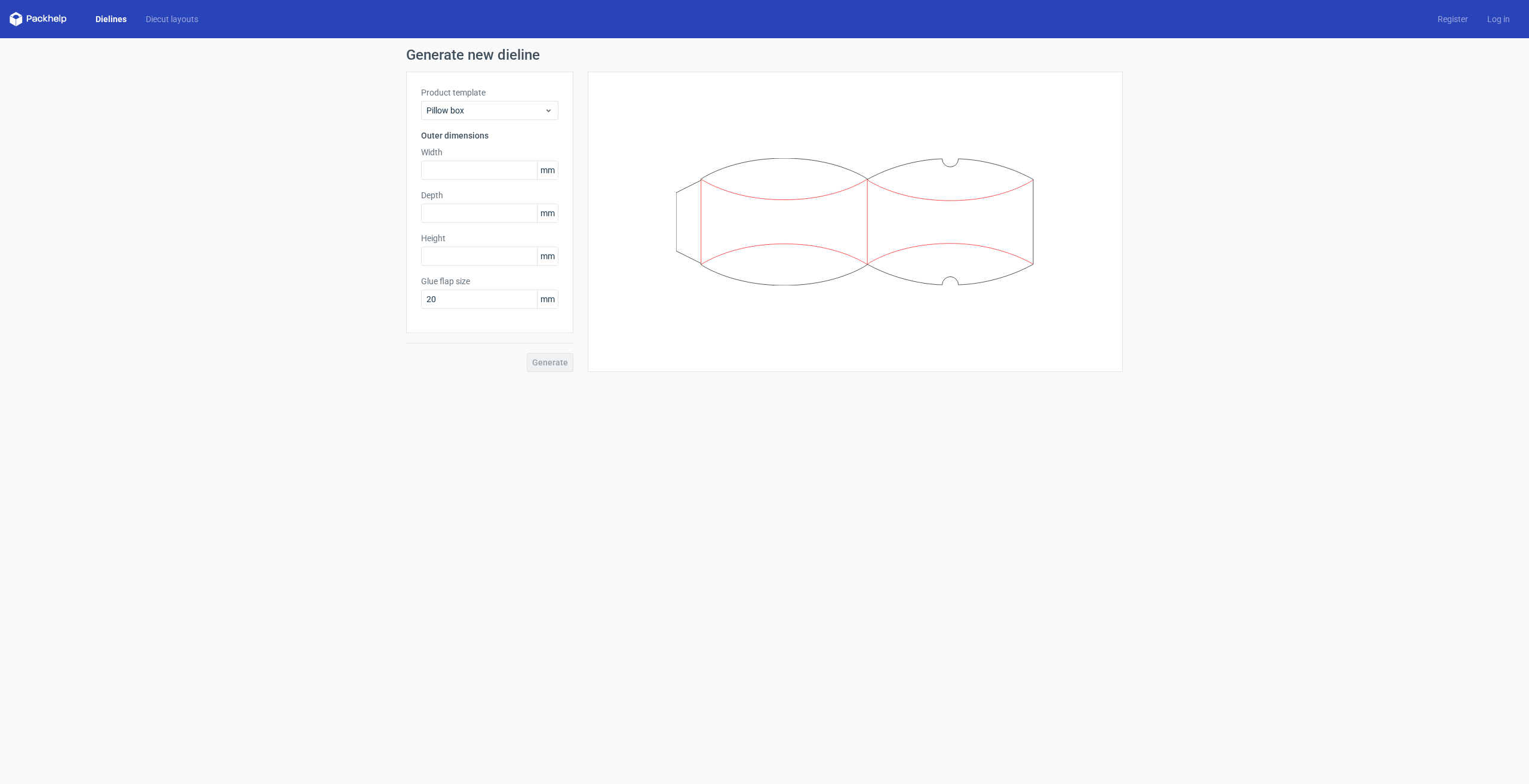
click at [453, 123] on div "Product template Pillow box Outer dimensions Width mm Depth mm Height mm Glue f…" at bounding box center [490, 202] width 168 height 261
click at [456, 105] on span "Pillow box" at bounding box center [485, 110] width 118 height 12
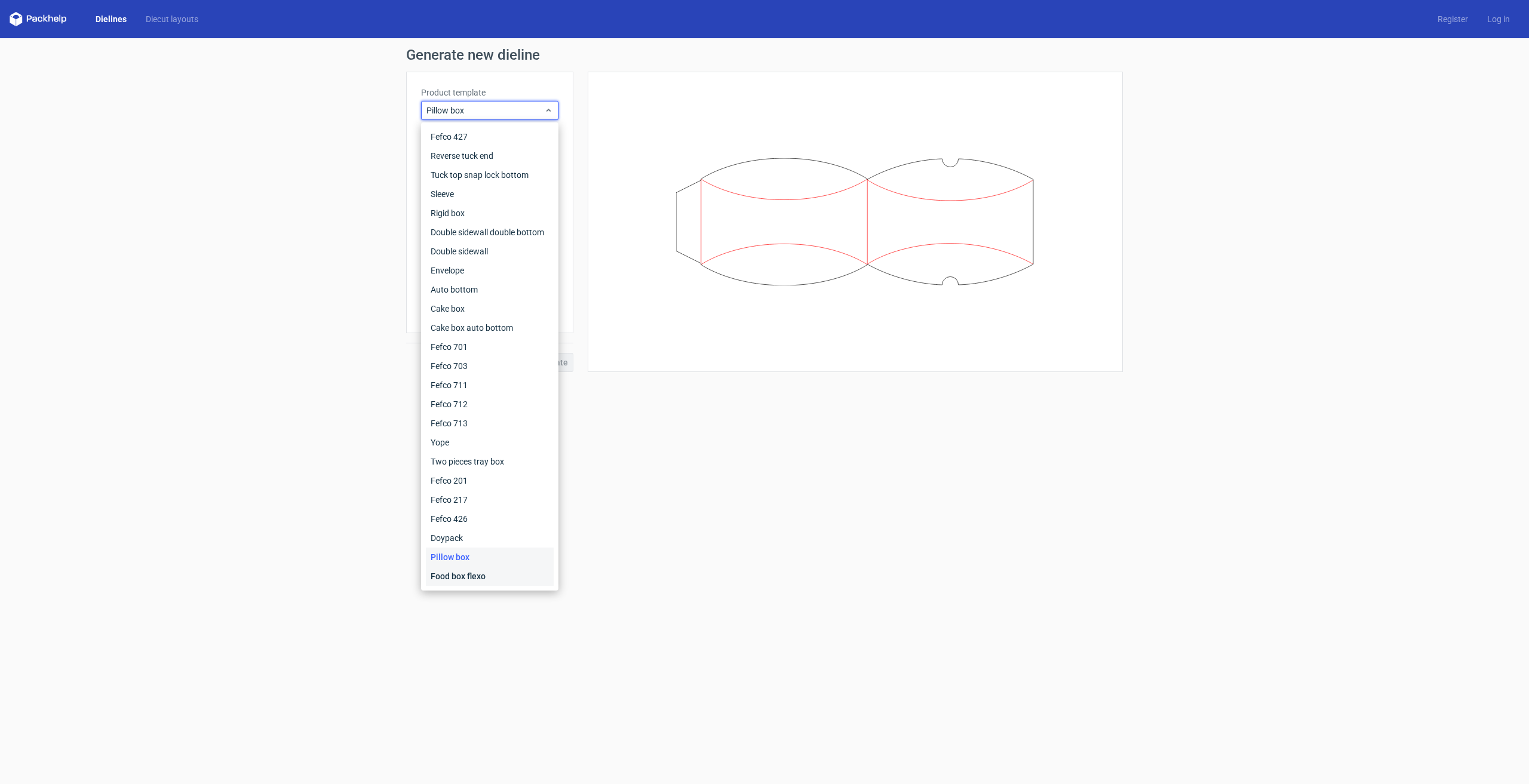
click at [489, 580] on div "Food box flexo" at bounding box center [490, 575] width 128 height 19
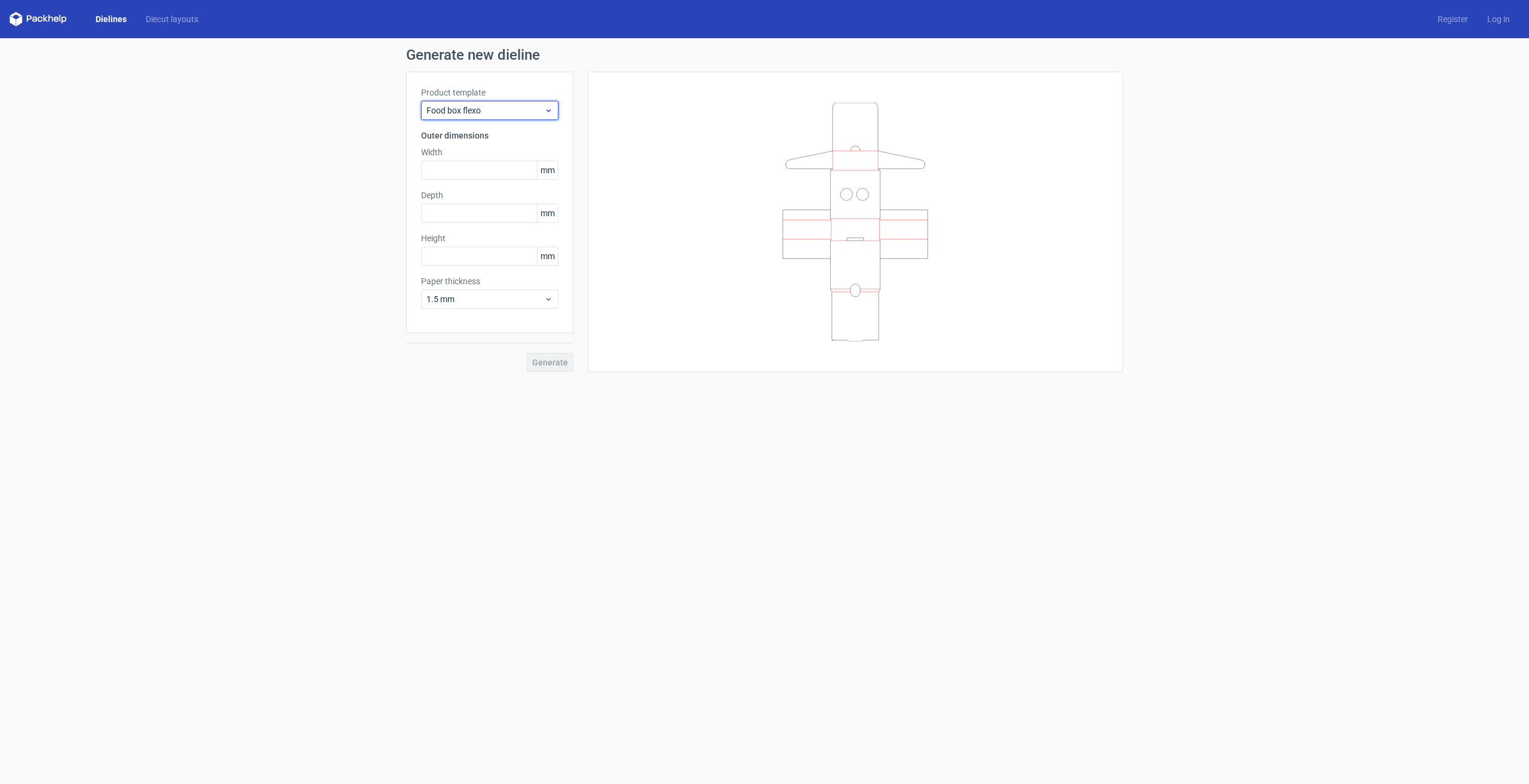
click at [469, 108] on span "Food box flexo" at bounding box center [485, 110] width 118 height 12
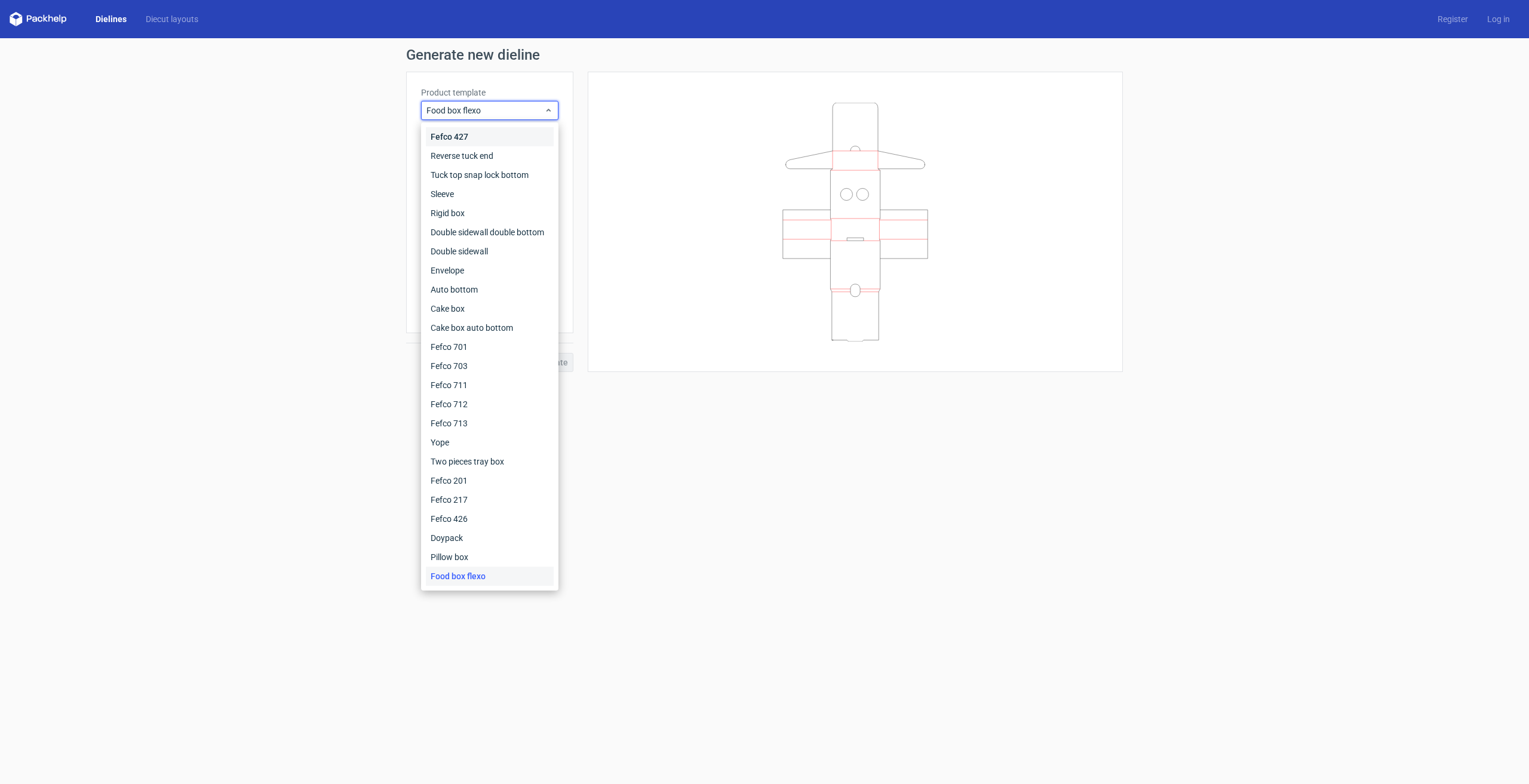
click at [508, 129] on div "Fefco 427" at bounding box center [490, 136] width 128 height 19
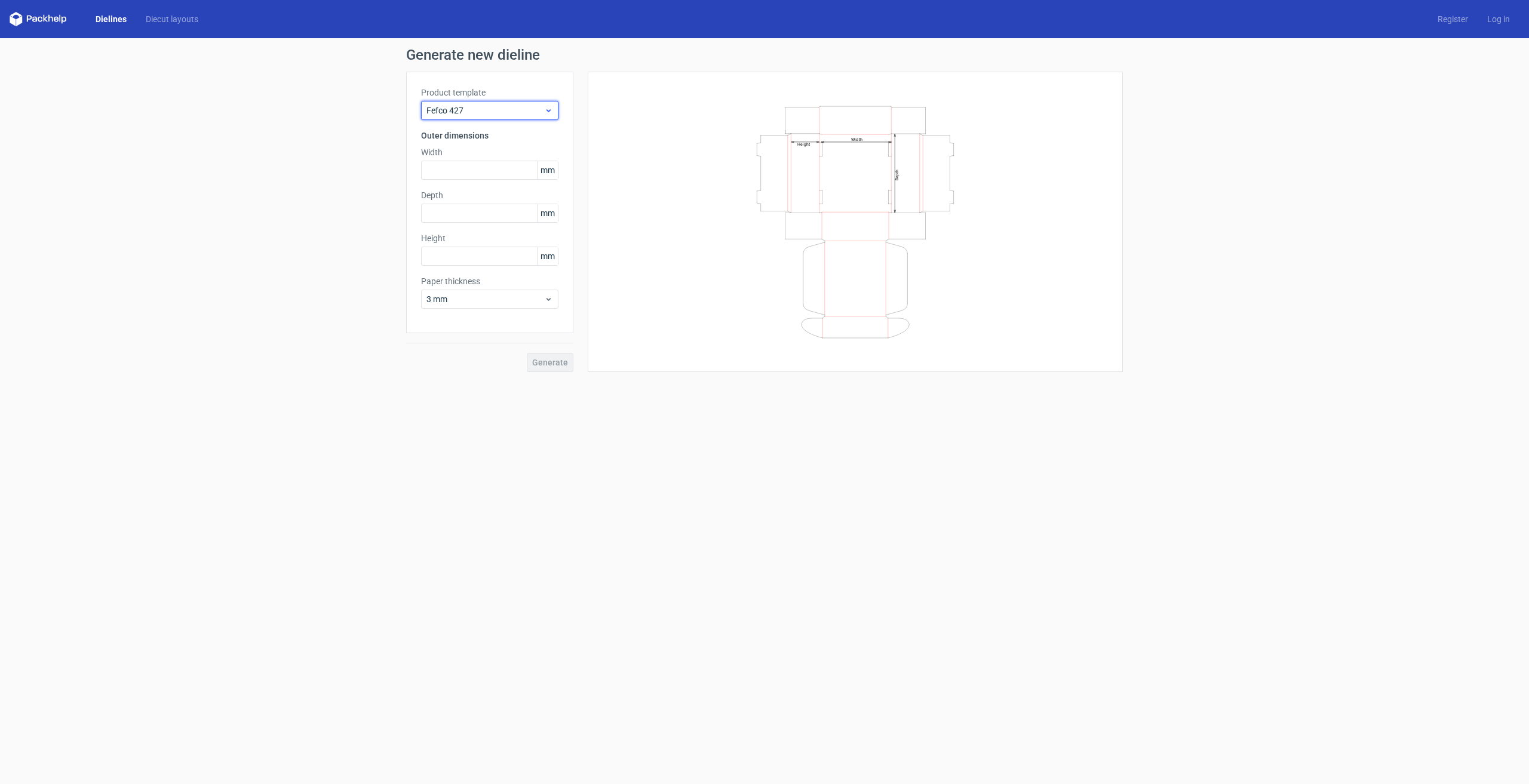
click at [506, 108] on span "Fefco 427" at bounding box center [485, 110] width 118 height 12
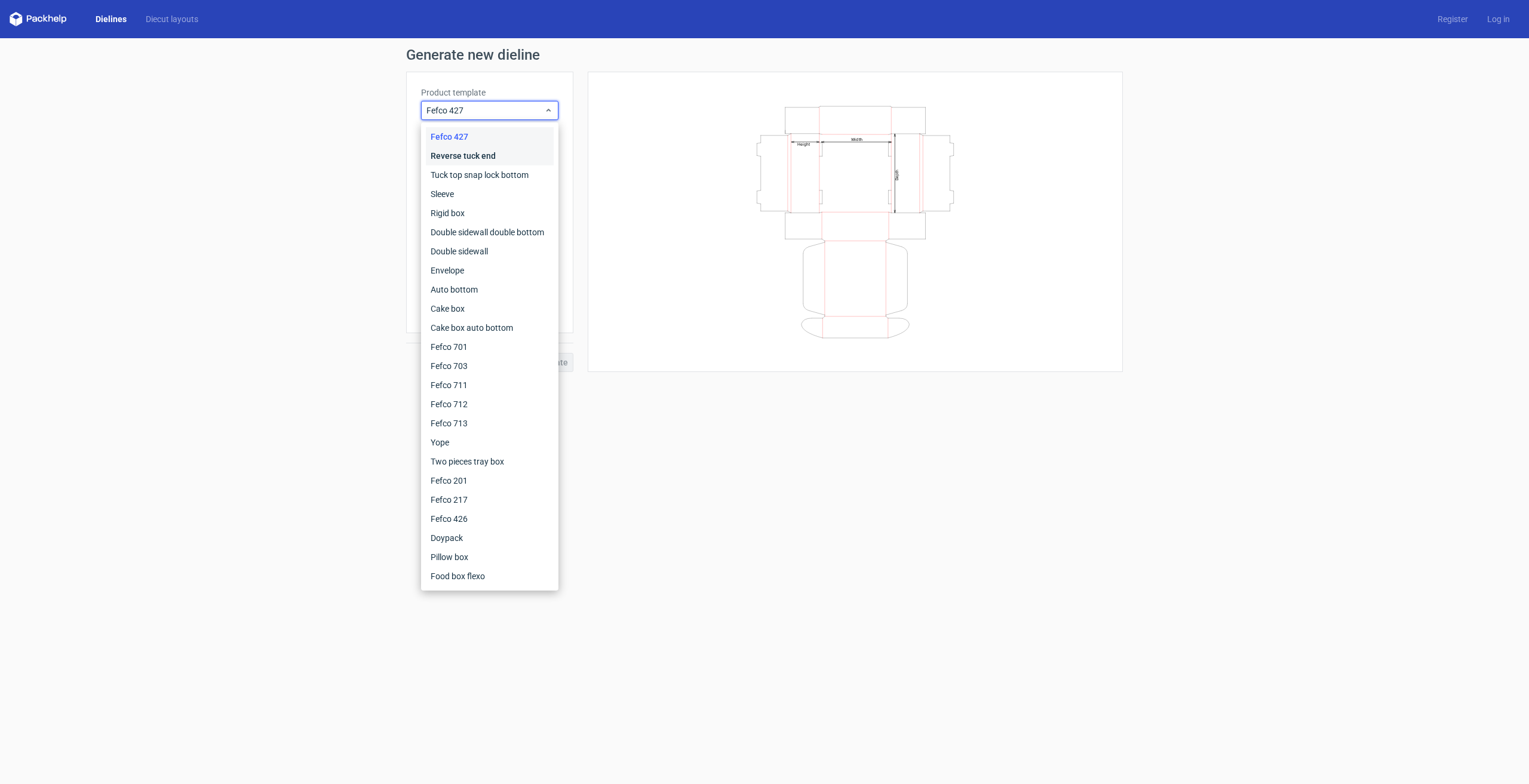
click at [524, 158] on div "Reverse tuck end" at bounding box center [490, 155] width 128 height 19
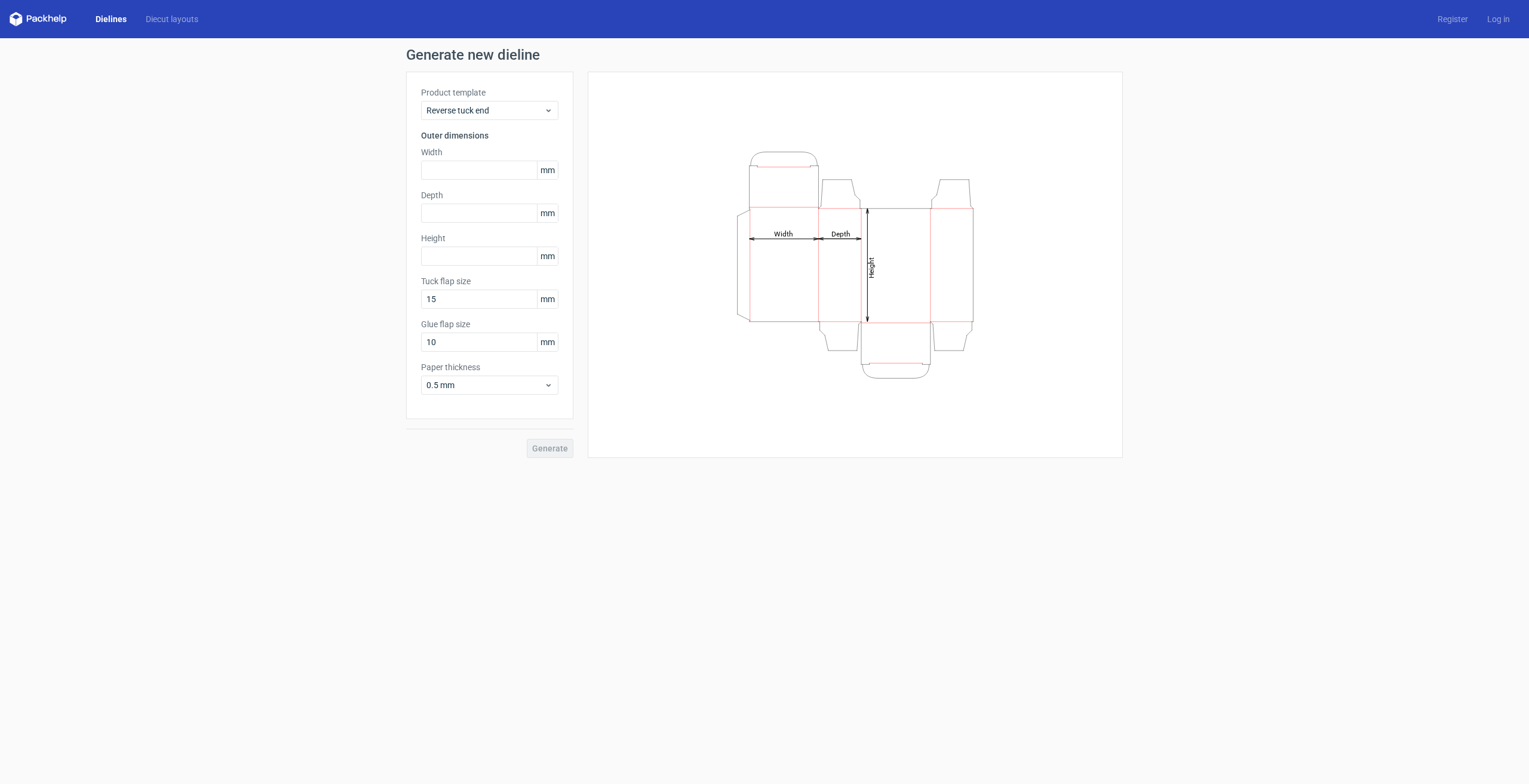
click at [517, 96] on label "Product template" at bounding box center [490, 92] width 138 height 12
click at [523, 111] on span "Reverse tuck end" at bounding box center [485, 110] width 118 height 12
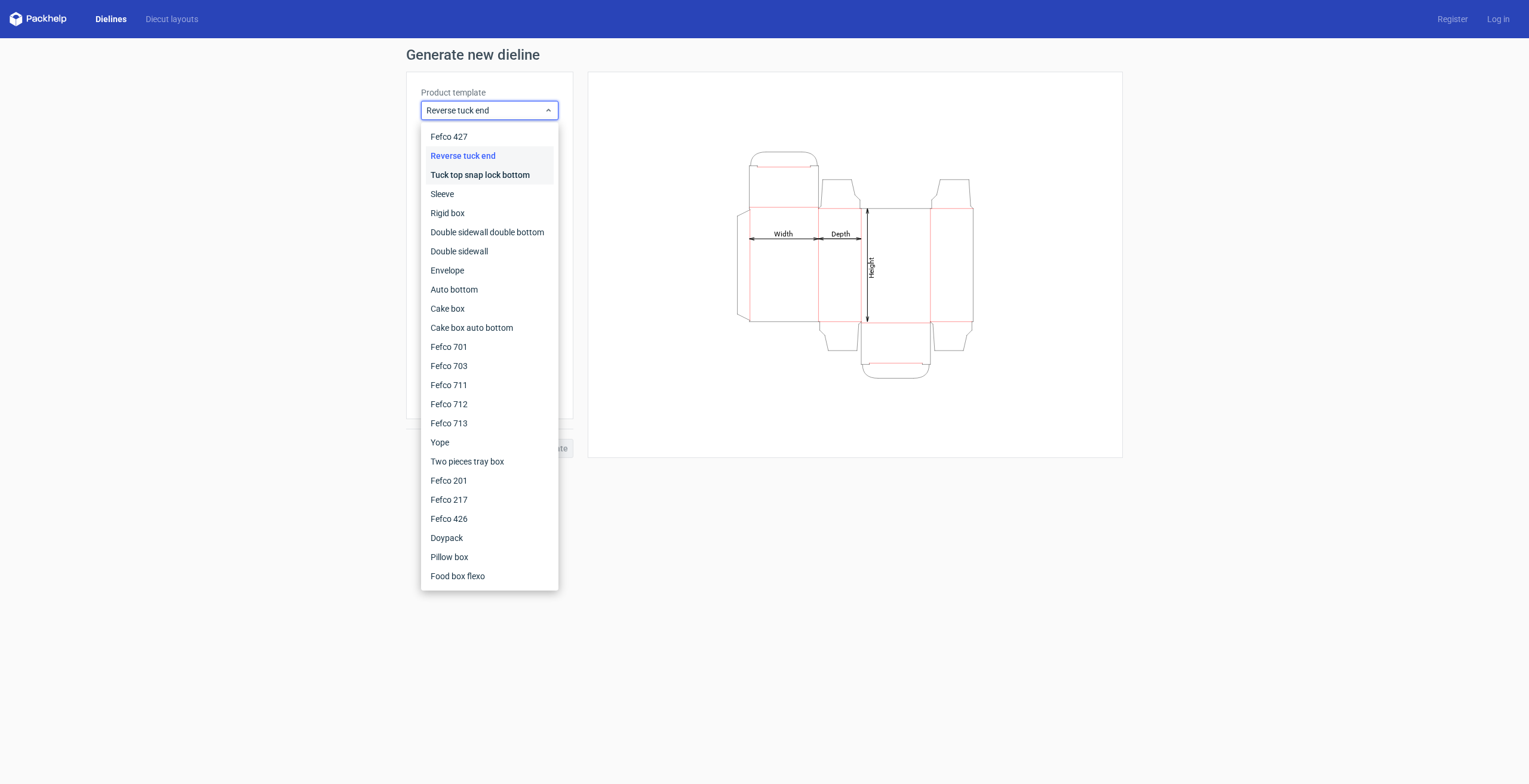
click at [524, 180] on div "Tuck top snap lock bottom" at bounding box center [490, 174] width 128 height 19
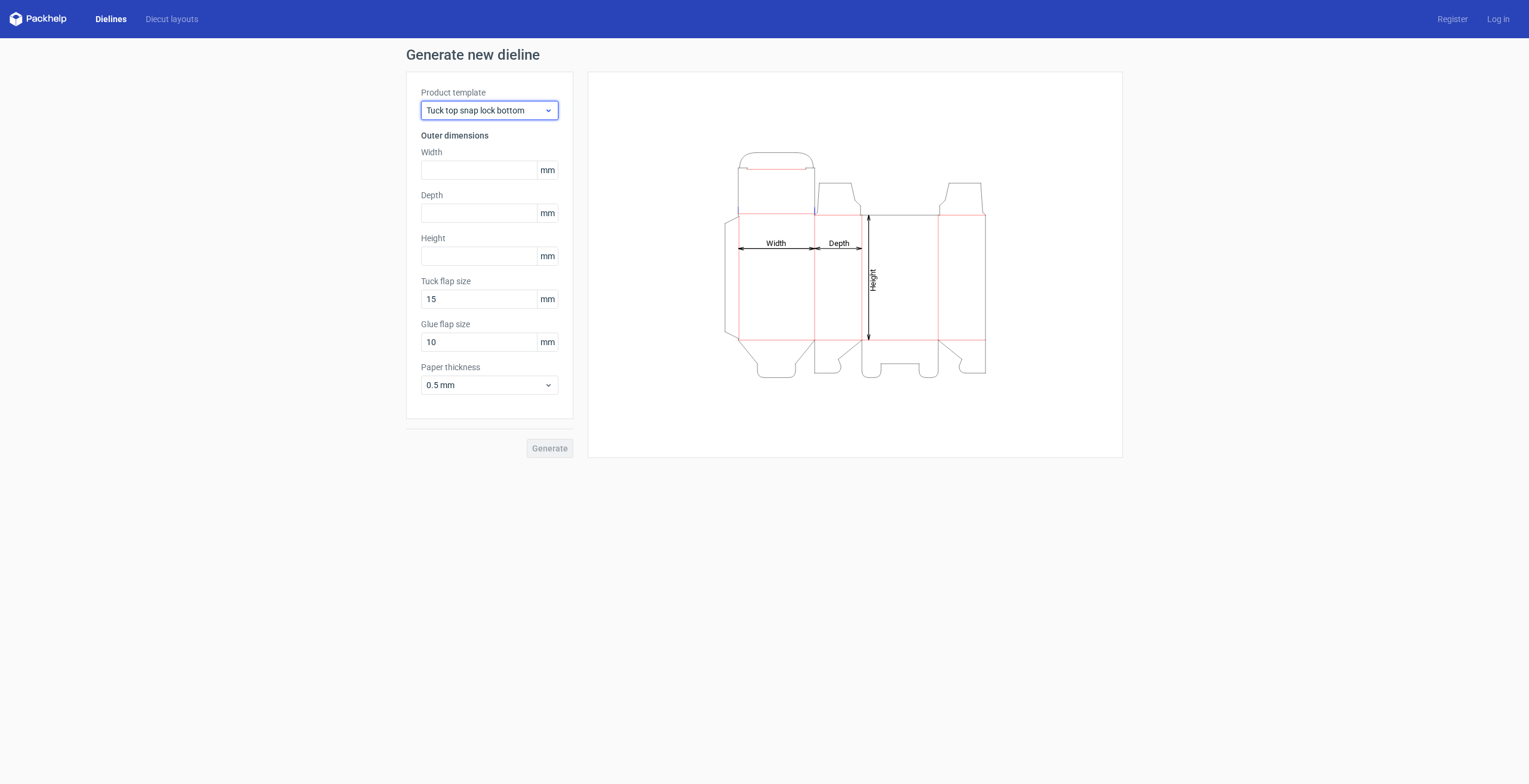
click at [515, 114] on span "Tuck top snap lock bottom" at bounding box center [485, 110] width 118 height 12
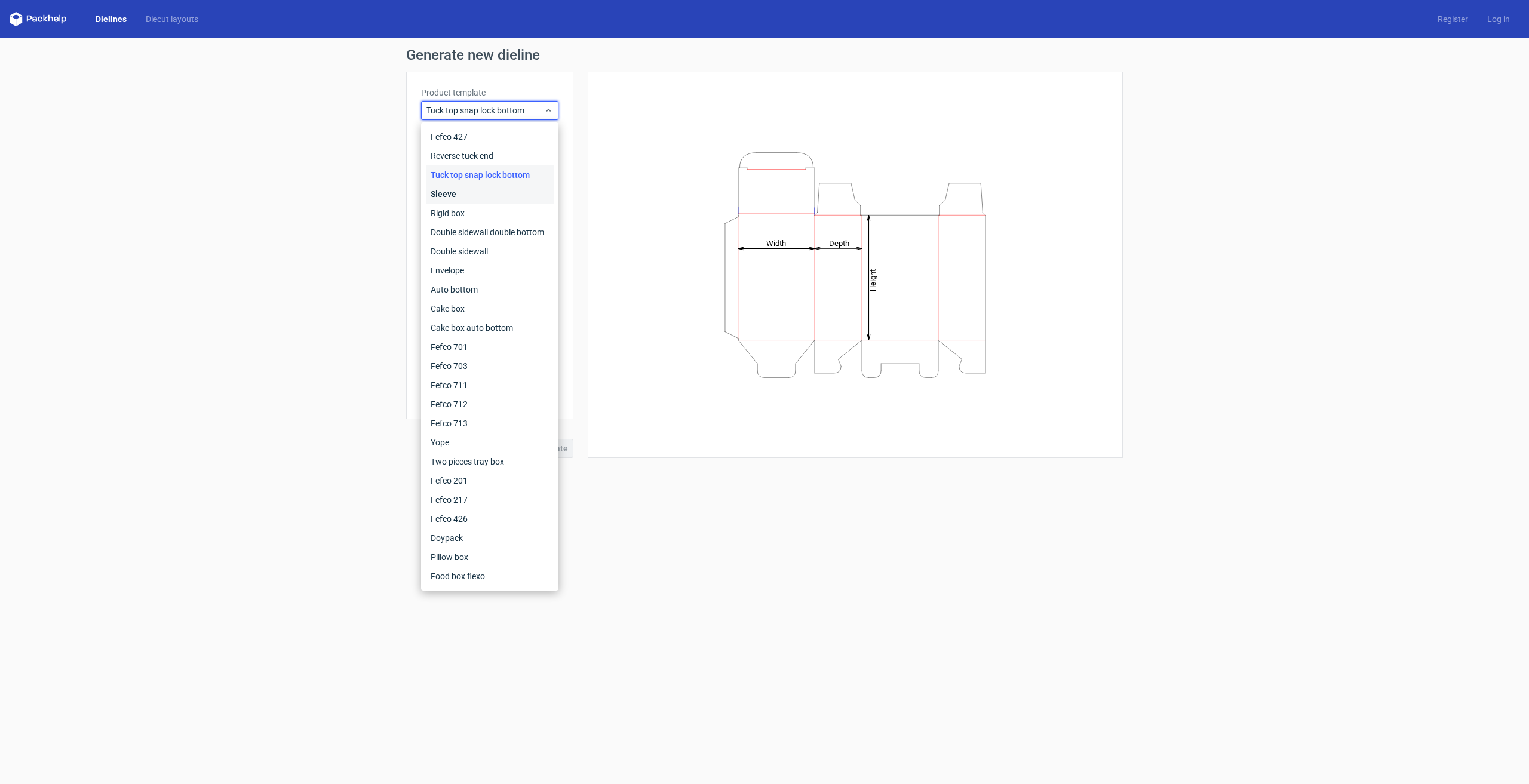
click at [505, 202] on div "Sleeve" at bounding box center [490, 193] width 128 height 19
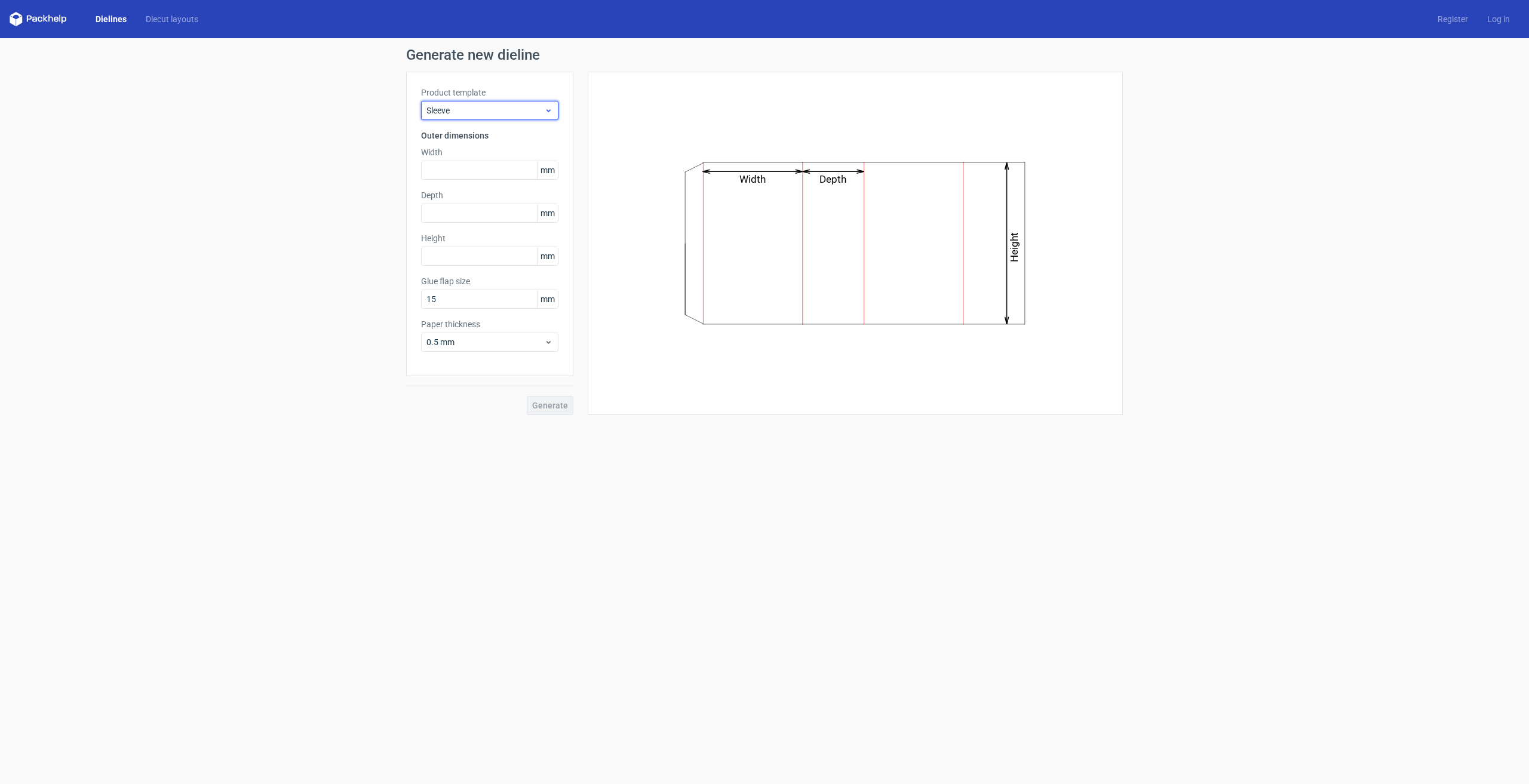
click at [507, 112] on span "Sleeve" at bounding box center [485, 110] width 118 height 12
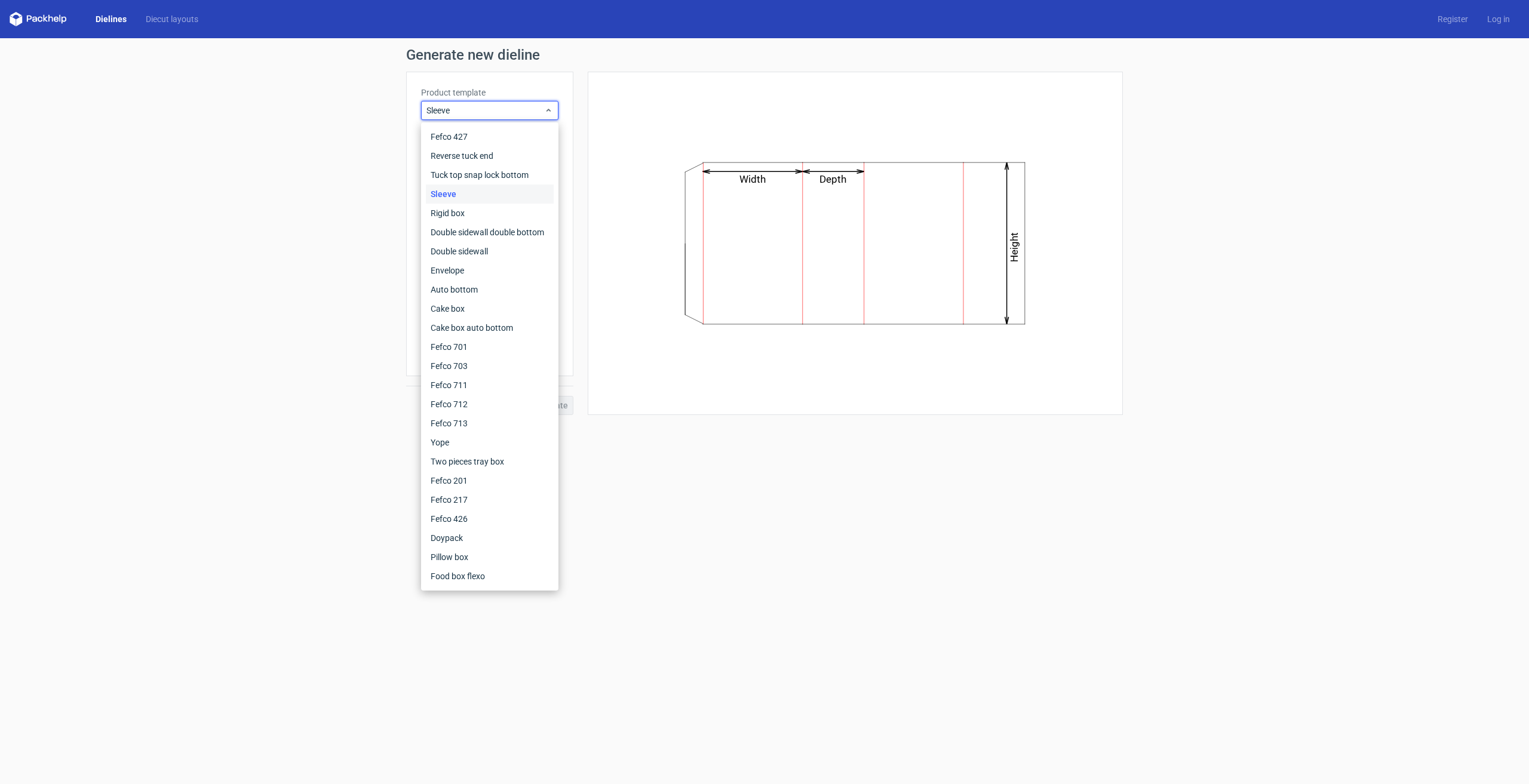
click at [364, 313] on div "Generate new dieline Product template Sleeve Outer dimensions Width mm Depth mm…" at bounding box center [764, 231] width 1529 height 386
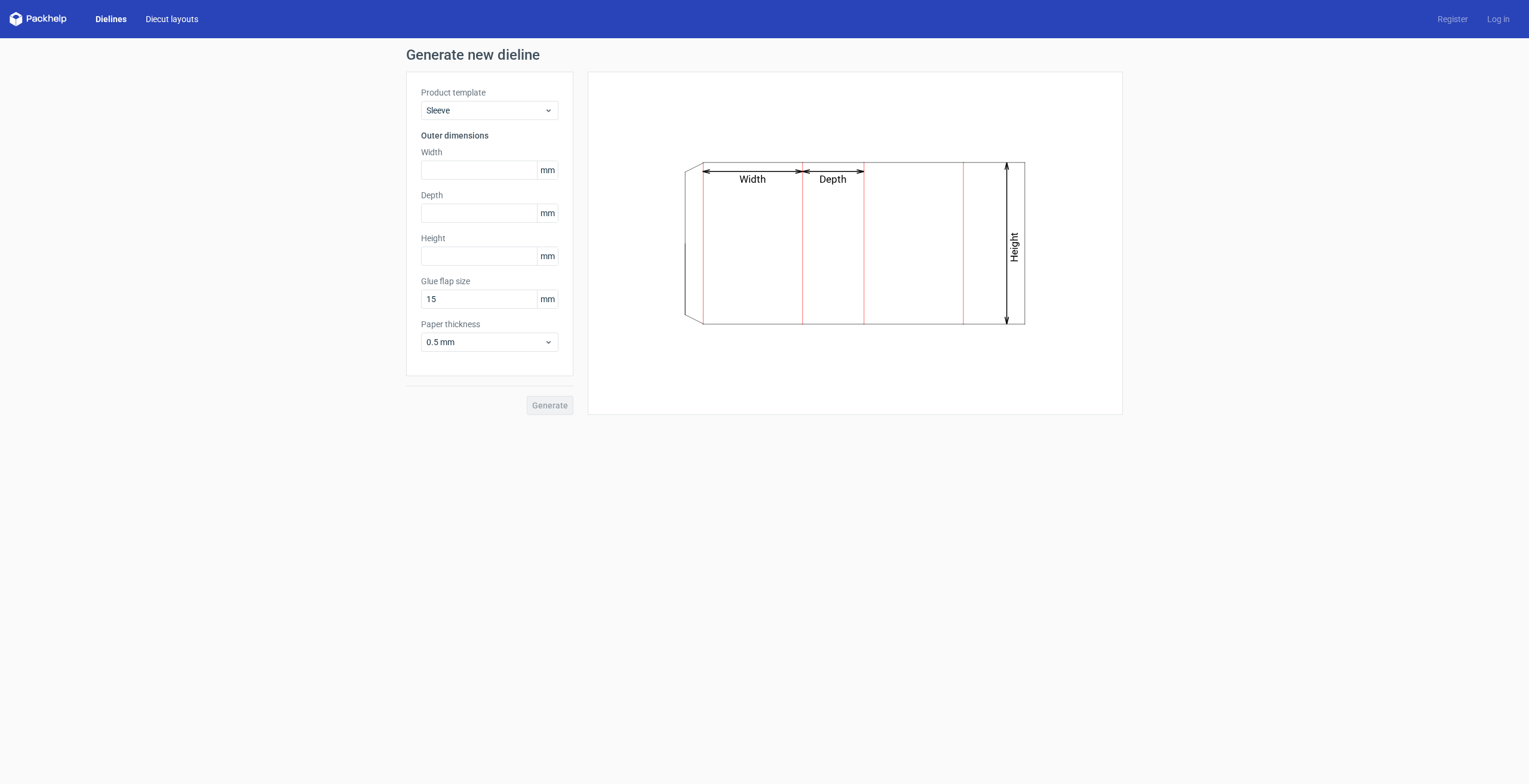
click at [196, 24] on link "Diecut layouts" at bounding box center [172, 19] width 72 height 12
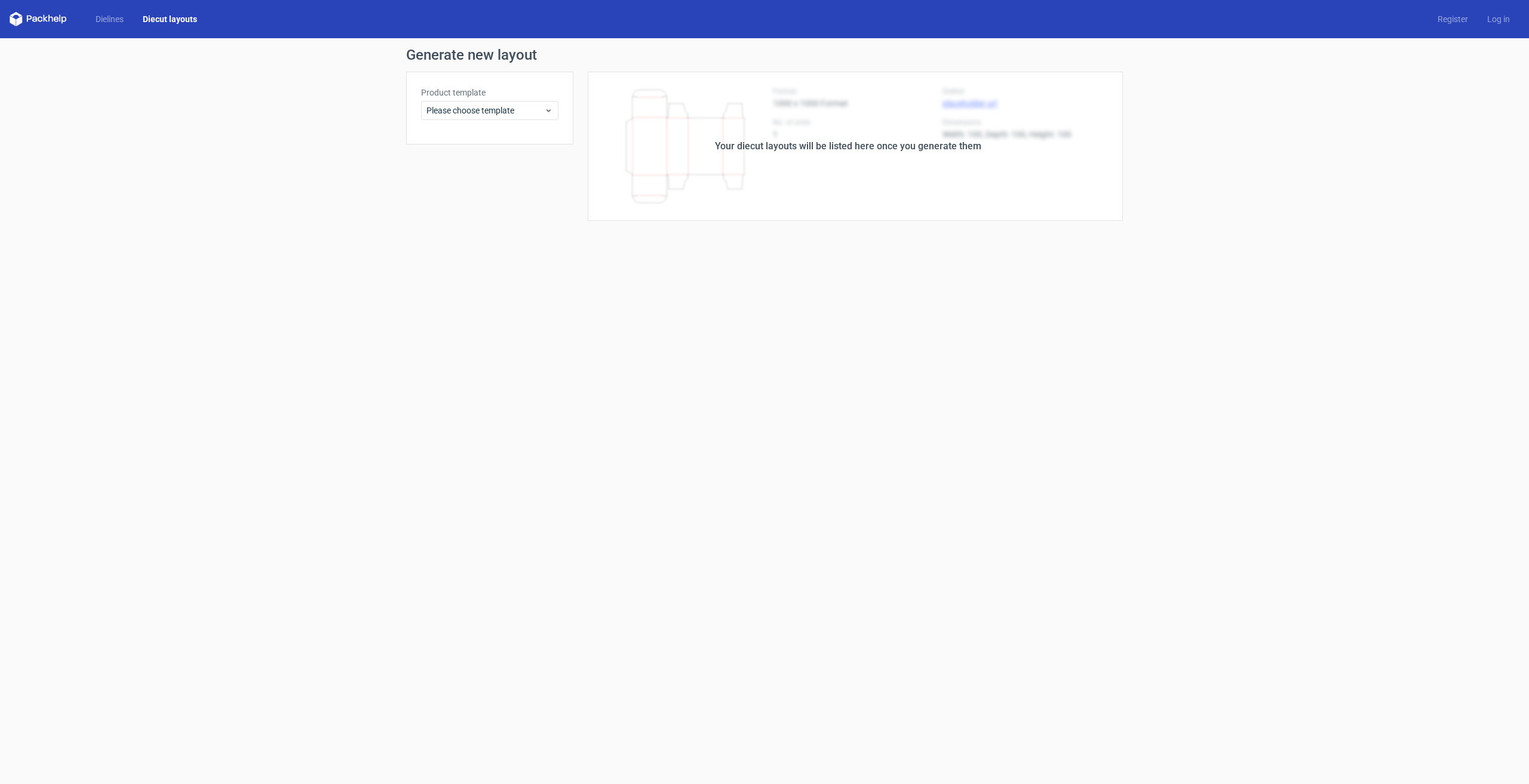
click at [472, 121] on div "Product template Please choose template" at bounding box center [490, 108] width 168 height 73
click at [478, 108] on span "Please choose template" at bounding box center [485, 110] width 118 height 12
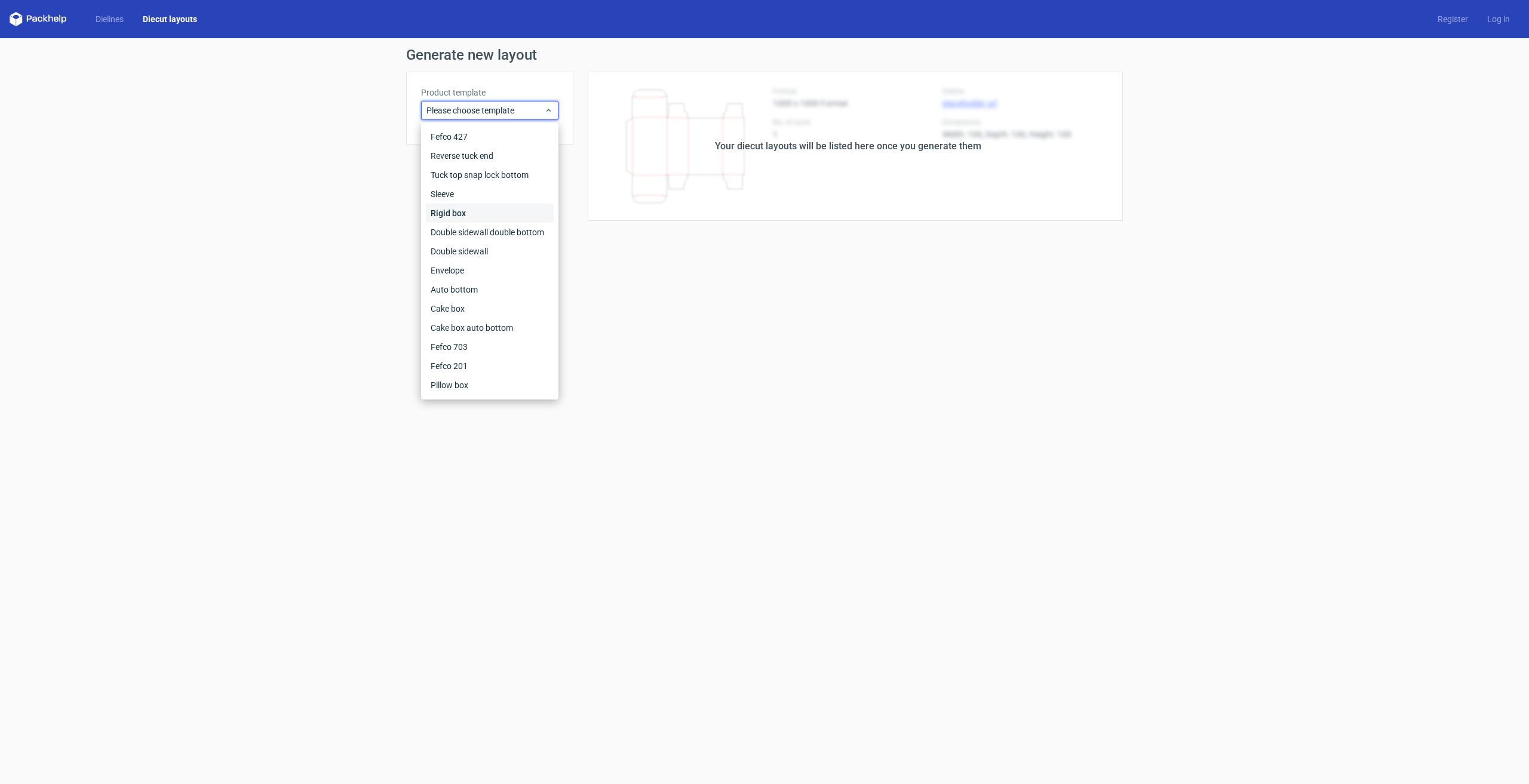
click at [494, 220] on div "Rigid box" at bounding box center [490, 213] width 128 height 19
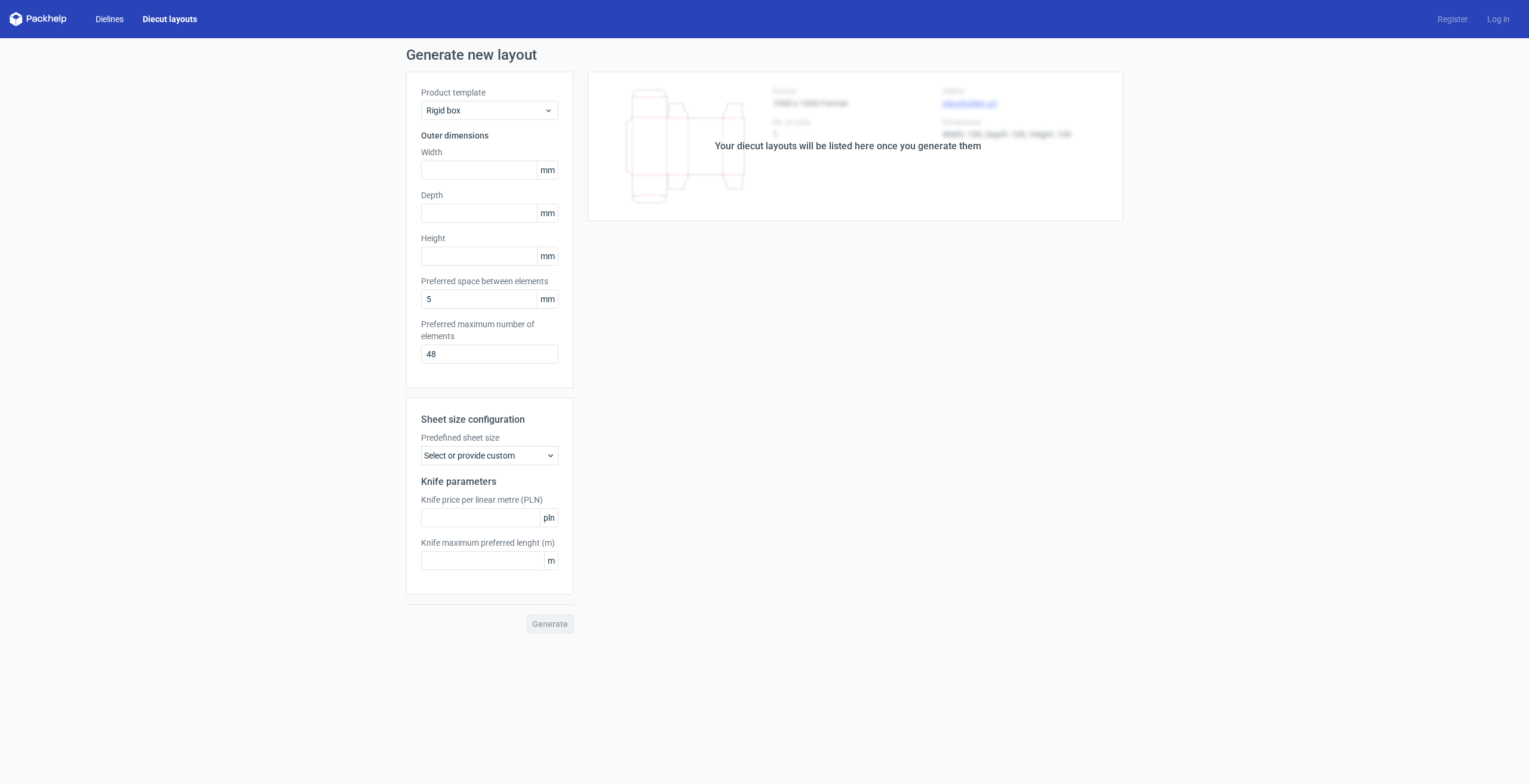
click at [111, 16] on link "Dielines" at bounding box center [110, 19] width 47 height 12
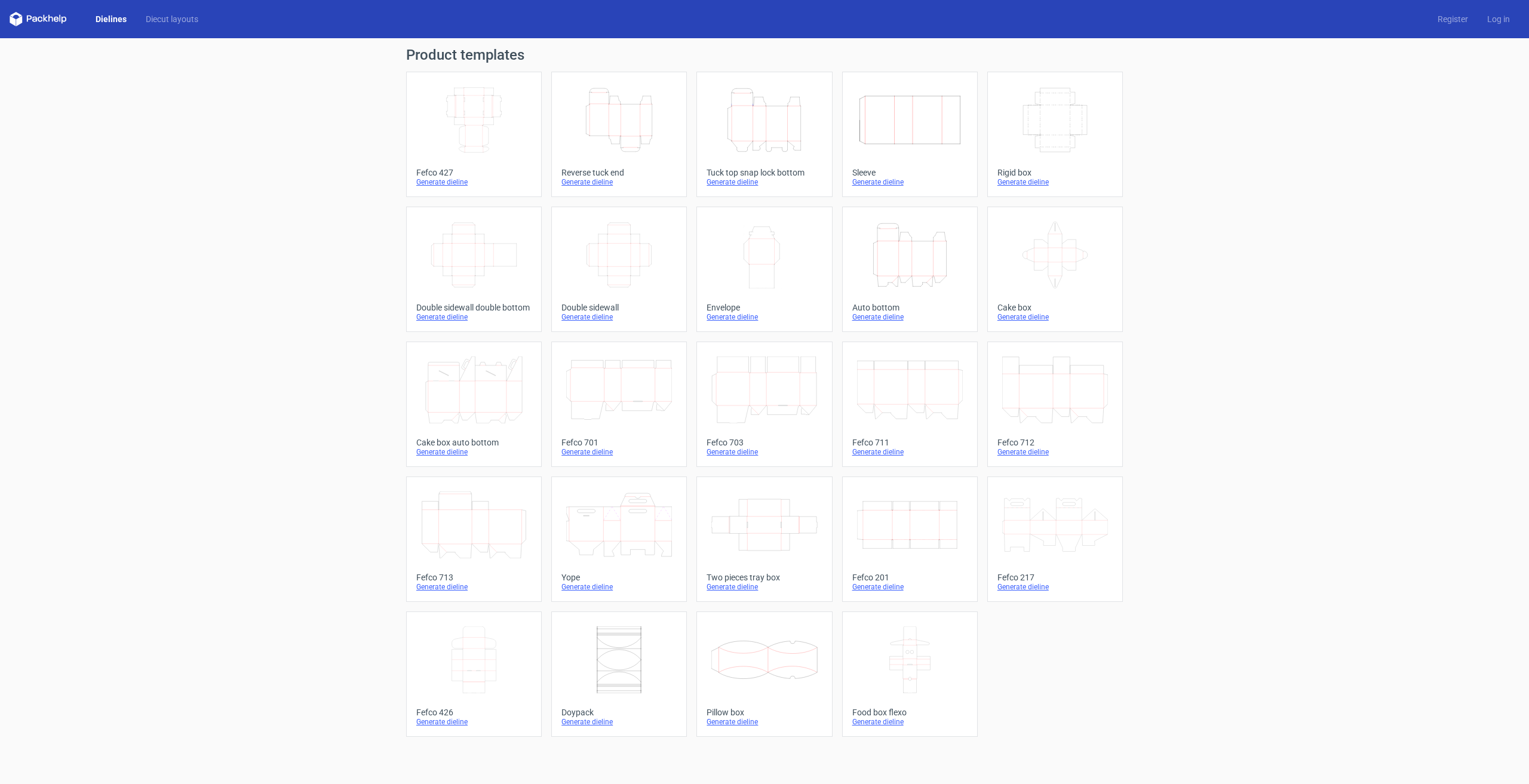
click at [1324, 190] on div "Product templates Width Depth Height Fefco 427 Generate dieline Height Depth Wi…" at bounding box center [764, 411] width 1529 height 746
